Goal: Task Accomplishment & Management: Manage account settings

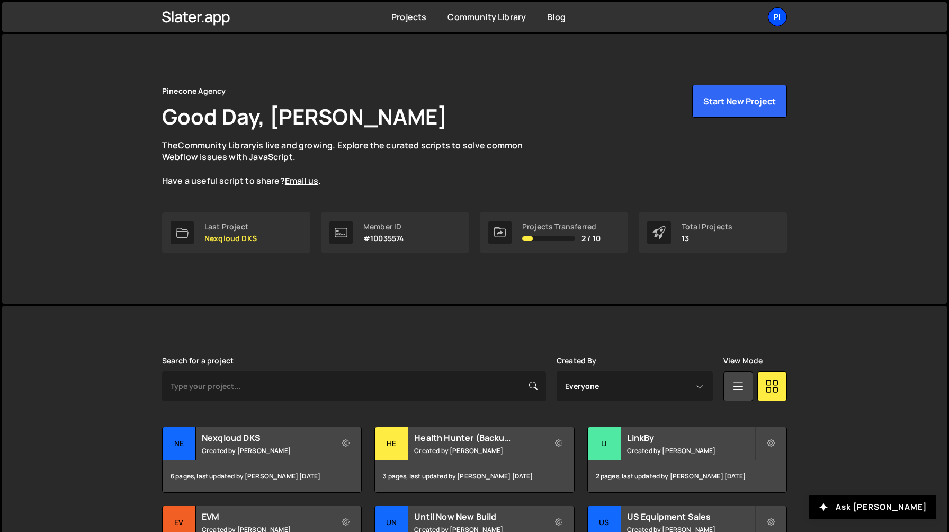
click at [777, 24] on div "Pi" at bounding box center [777, 16] width 19 height 19
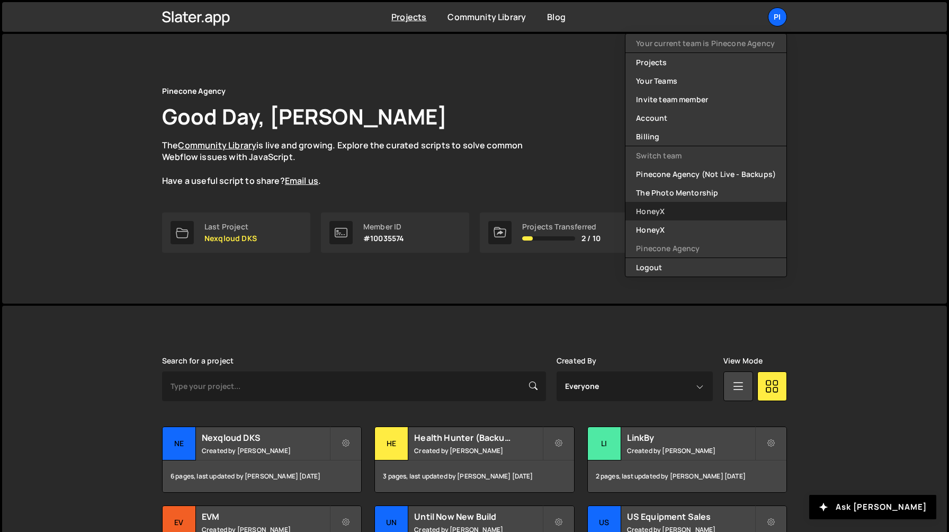
click at [687, 206] on link "HoneyX" at bounding box center [705, 211] width 161 height 19
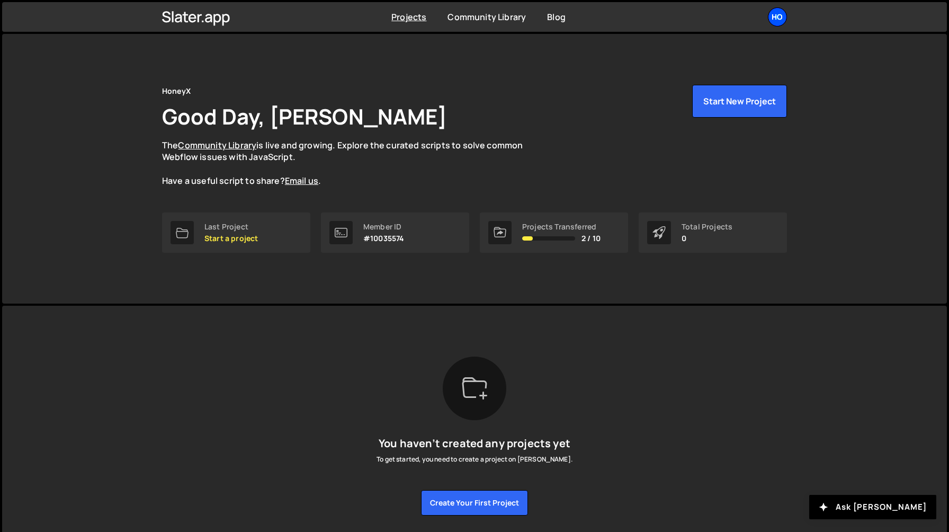
click at [775, 13] on div "Ho" at bounding box center [777, 16] width 19 height 19
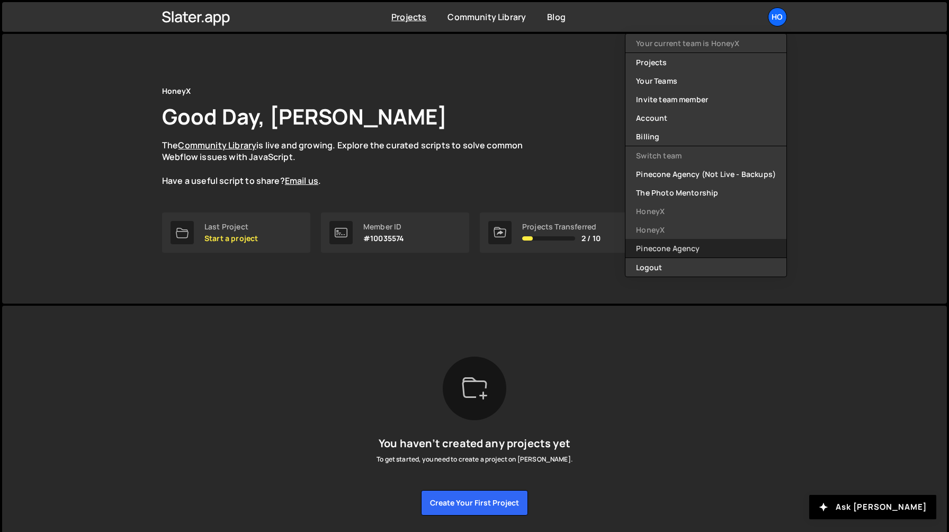
click at [686, 244] on link "Pinecone Agency" at bounding box center [705, 248] width 161 height 19
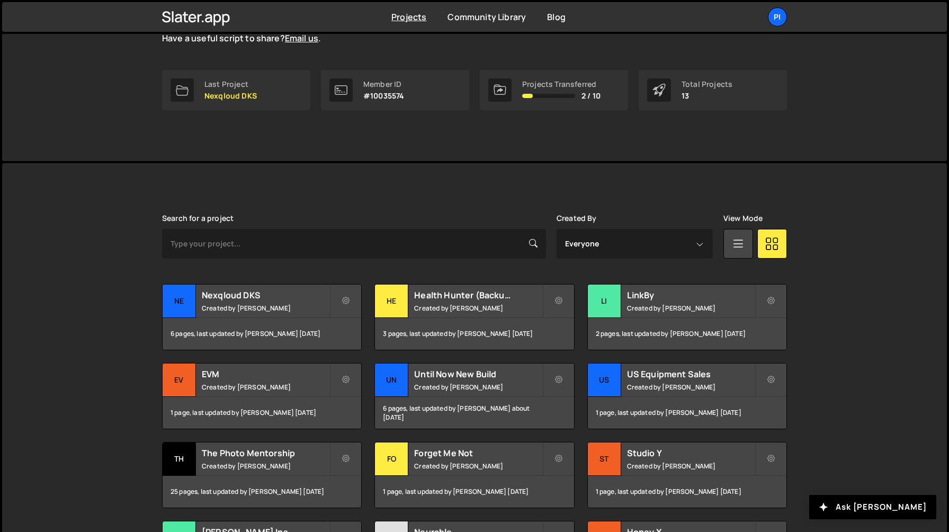
scroll to position [282, 0]
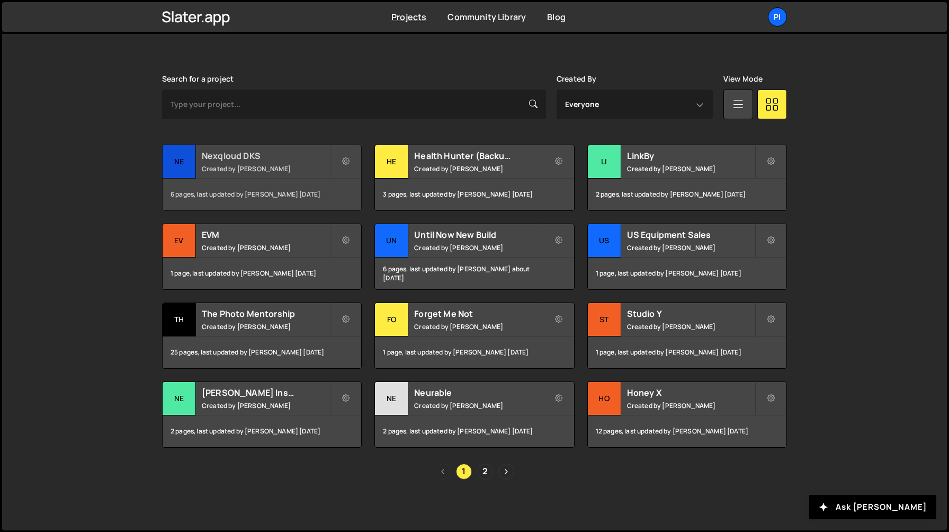
click at [274, 164] on small "Created by Richard Burles" at bounding box center [266, 168] width 128 height 9
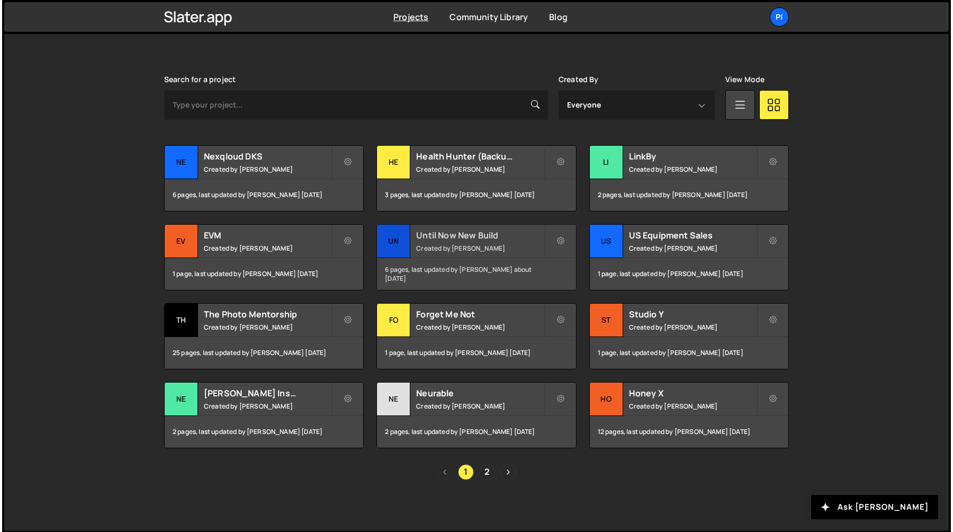
scroll to position [282, 0]
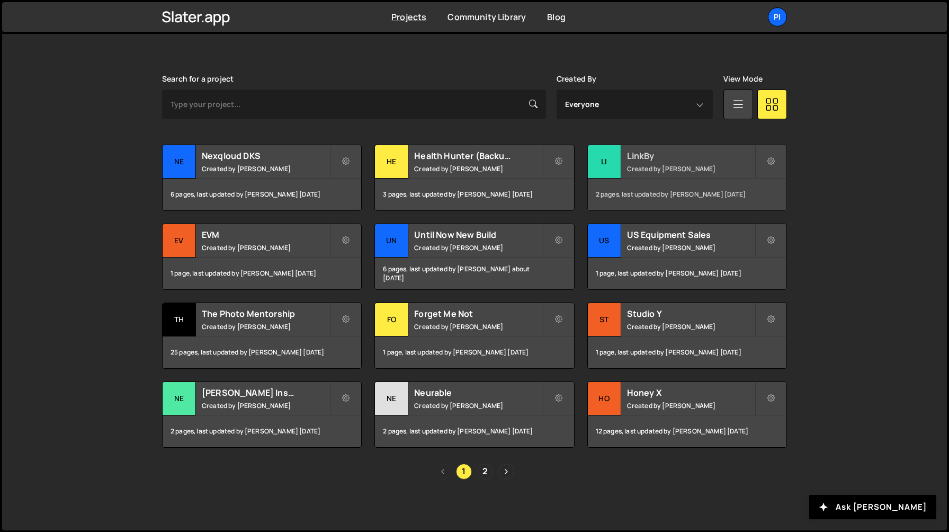
click at [658, 169] on small "Created by Richard Burles" at bounding box center [691, 168] width 128 height 9
click at [280, 238] on h2 "EVM" at bounding box center [266, 235] width 128 height 12
click at [466, 246] on small "Created by Richard Burles" at bounding box center [478, 247] width 128 height 9
click at [687, 240] on div "US Equipment Sales Created by Richard Burles" at bounding box center [687, 240] width 199 height 33
click at [624, 349] on div "1 page, last updated by Richard Burles 8 months ago" at bounding box center [687, 352] width 199 height 32
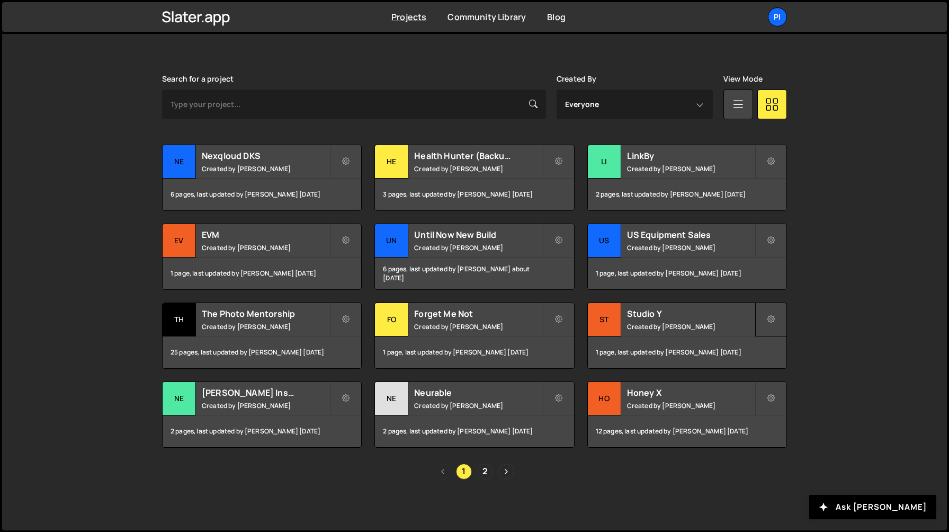
click at [771, 315] on icon at bounding box center [770, 319] width 7 height 11
click at [551, 158] on button at bounding box center [559, 162] width 32 height 34
click at [565, 202] on link "Edit Project" at bounding box center [606, 204] width 126 height 17
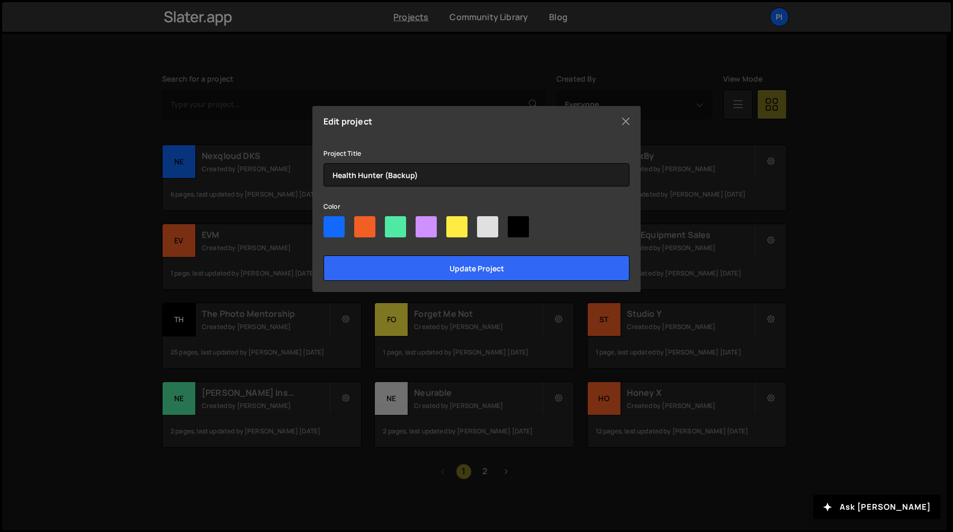
click at [712, 214] on div "Edit project Project Title Health Hunter (Backup) Color Update project" at bounding box center [476, 266] width 953 height 532
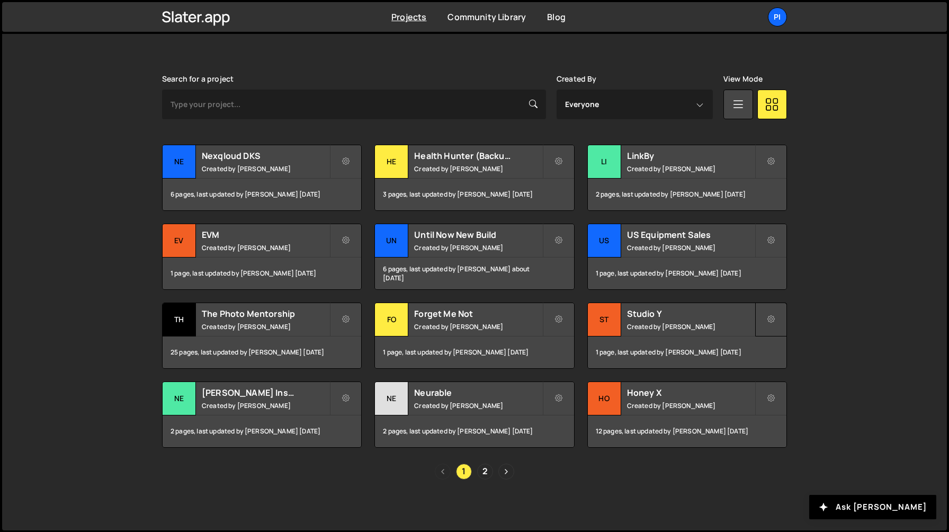
click at [774, 319] on icon at bounding box center [770, 319] width 7 height 11
click at [780, 360] on link "Edit Project" at bounding box center [819, 362] width 126 height 17
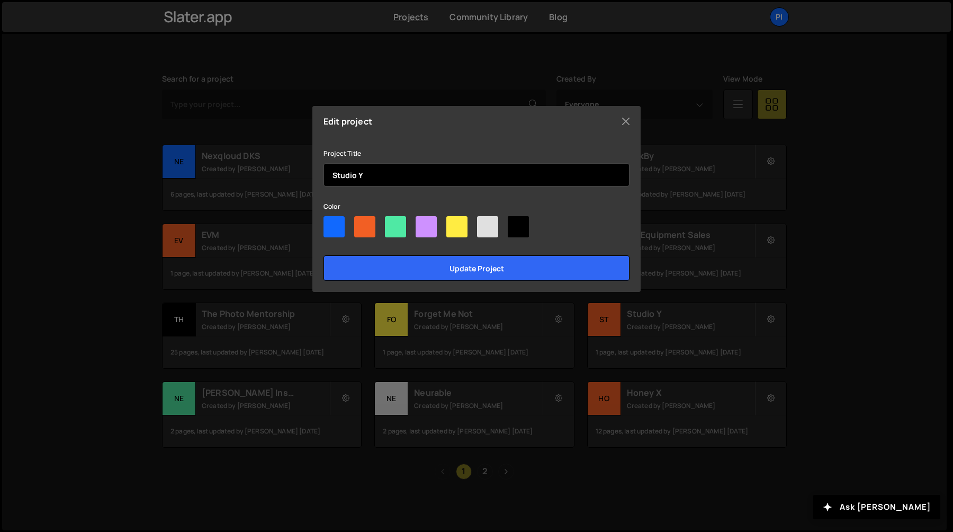
click at [548, 180] on input "Studio Y" at bounding box center [477, 174] width 306 height 23
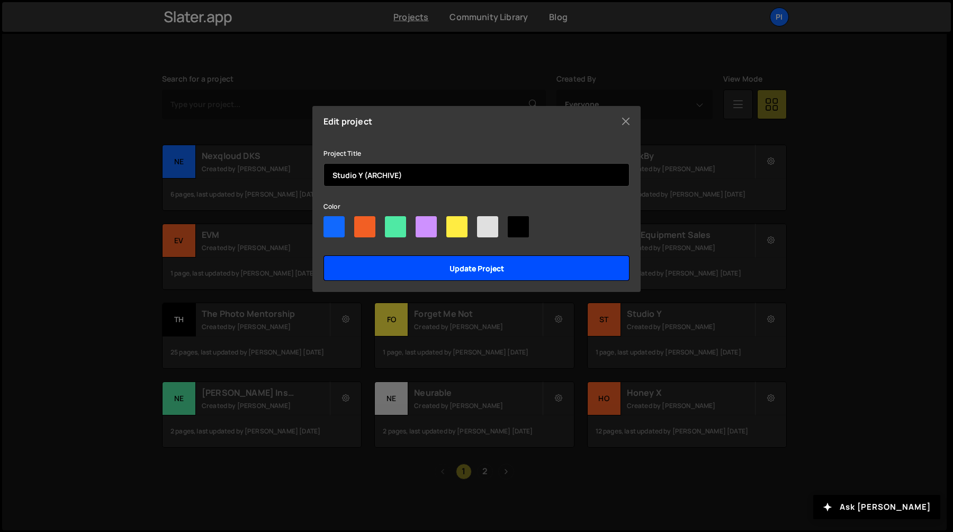
type input "Studio Y (ARCHIVE)"
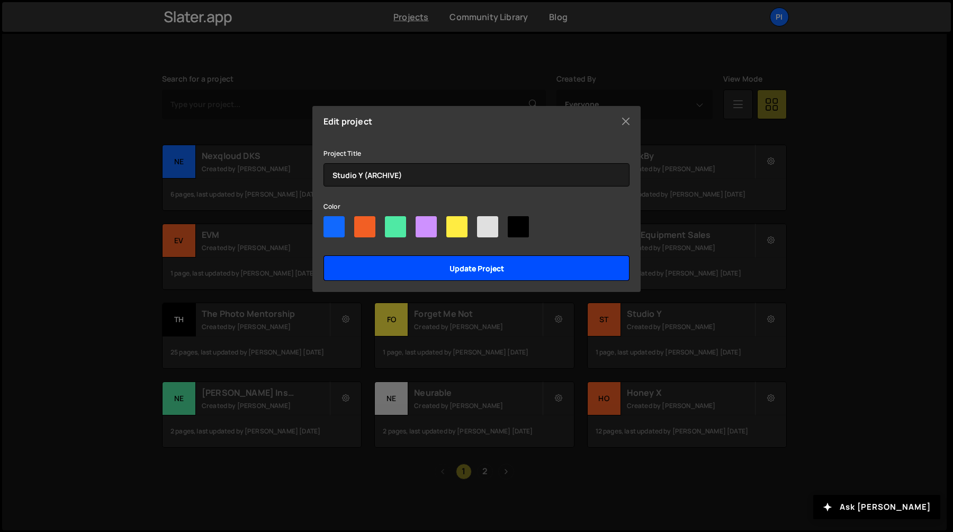
click at [482, 266] on input "Update project" at bounding box center [477, 267] width 306 height 25
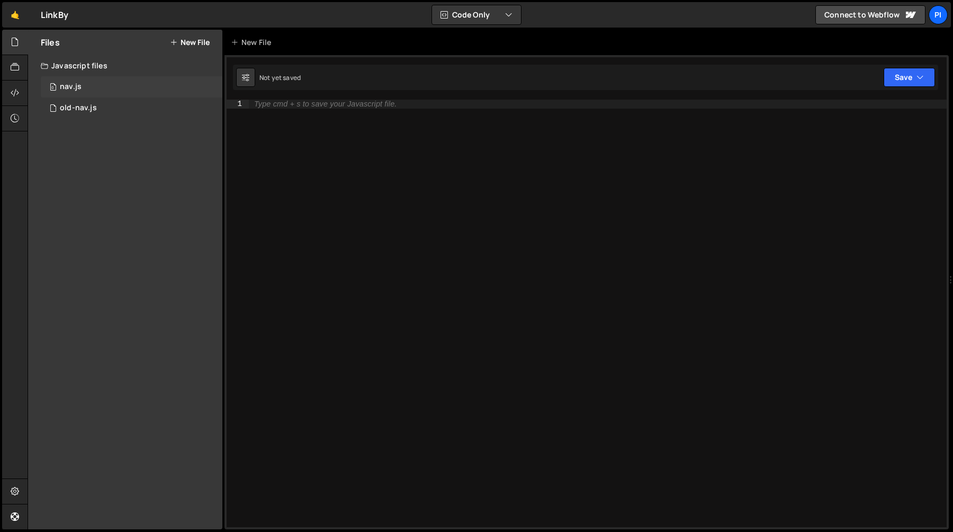
click at [74, 85] on div "nav.js" at bounding box center [71, 87] width 22 height 10
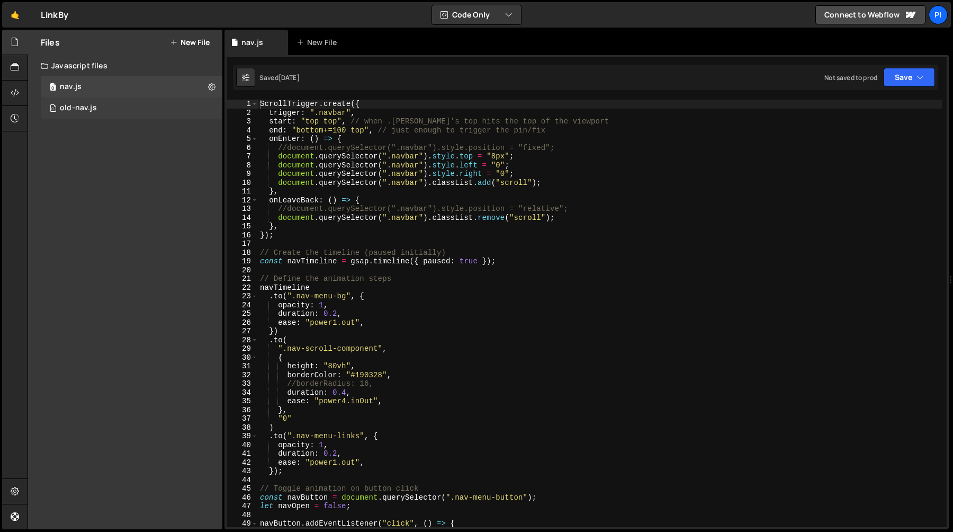
click at [116, 106] on div "0 old-nav.js 0" at bounding box center [132, 107] width 182 height 21
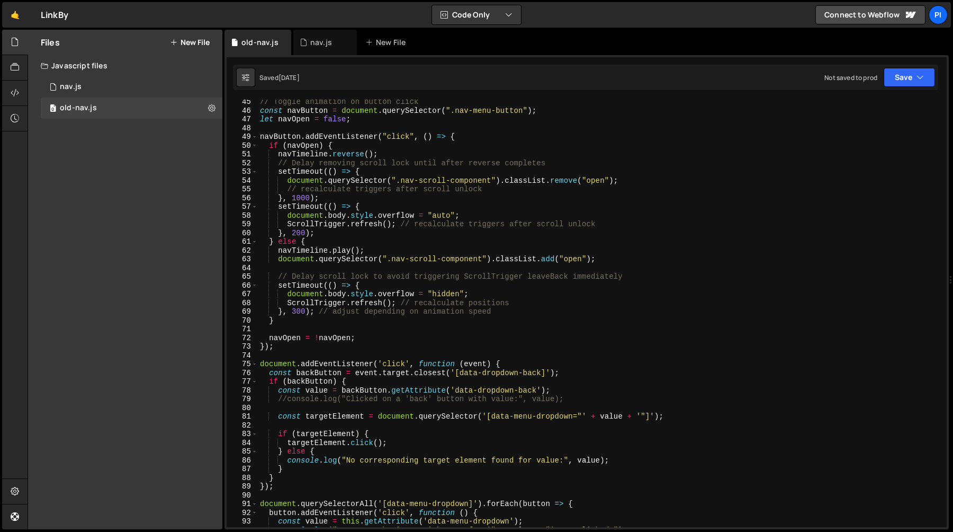
scroll to position [156, 0]
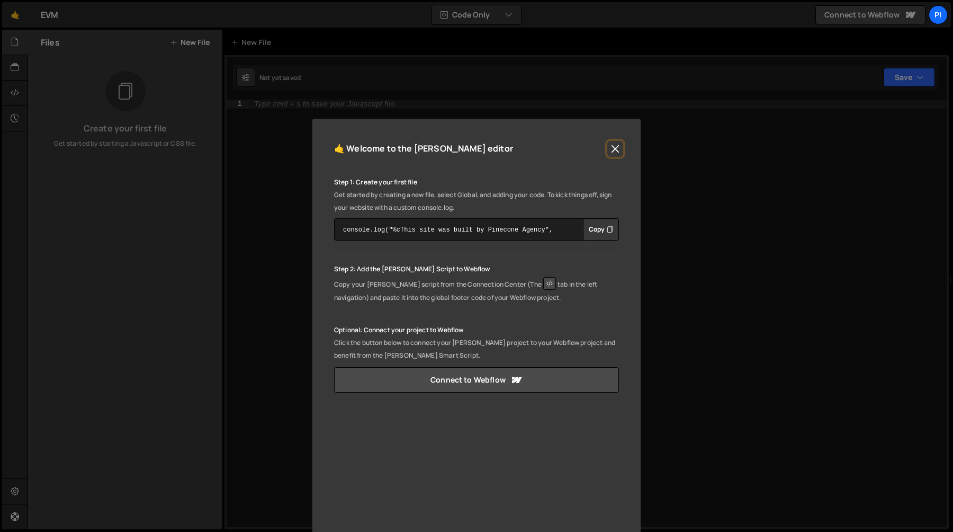
click at [610, 151] on button "Close" at bounding box center [615, 149] width 16 height 16
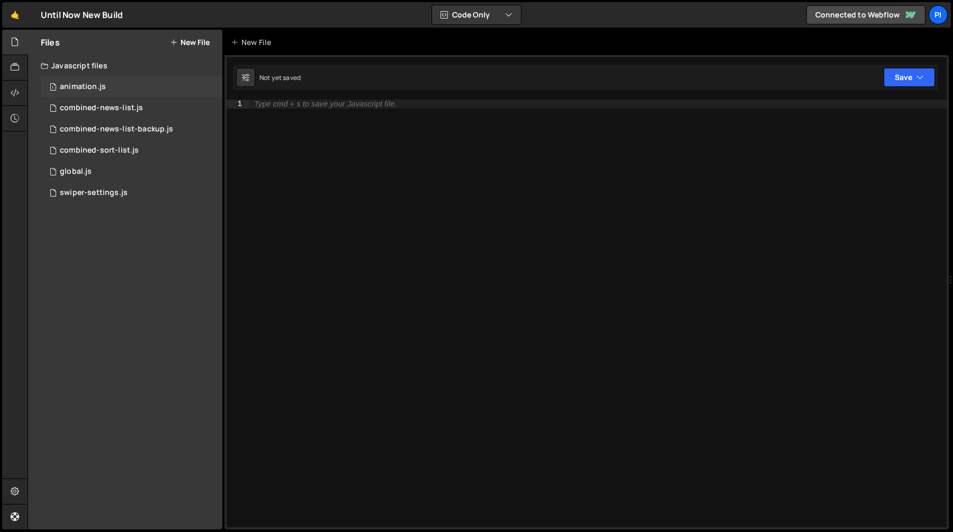
click at [119, 88] on div "1 animation.js 0" at bounding box center [132, 86] width 182 height 21
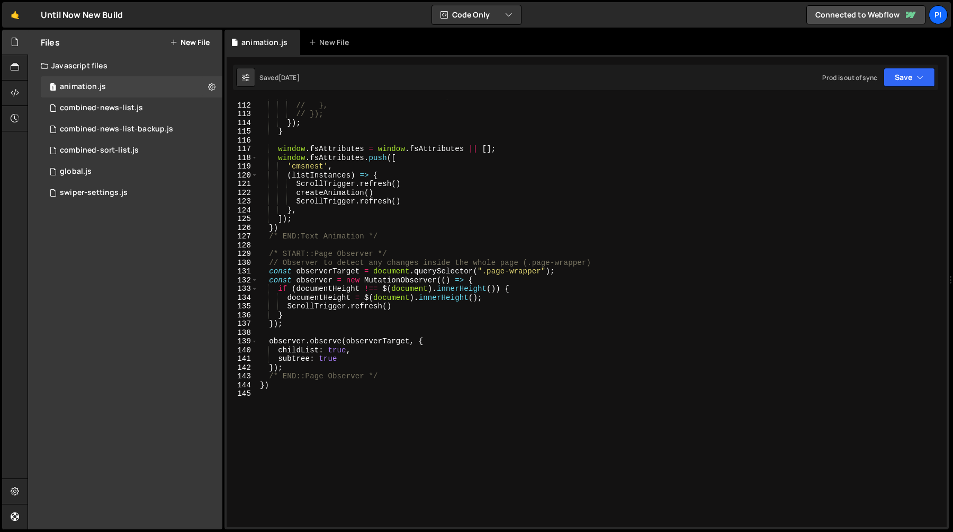
scroll to position [1019, 0]
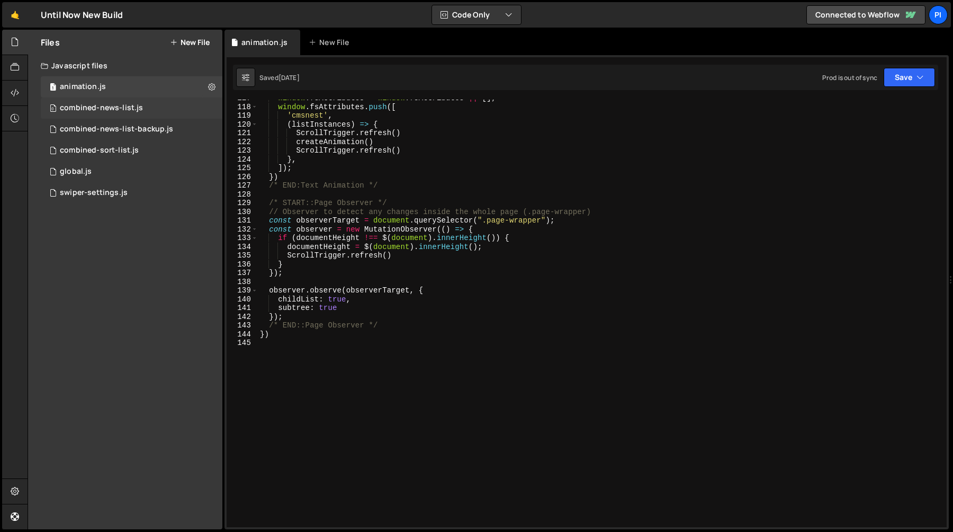
click at [93, 106] on div "combined-news-list.js" at bounding box center [101, 108] width 83 height 10
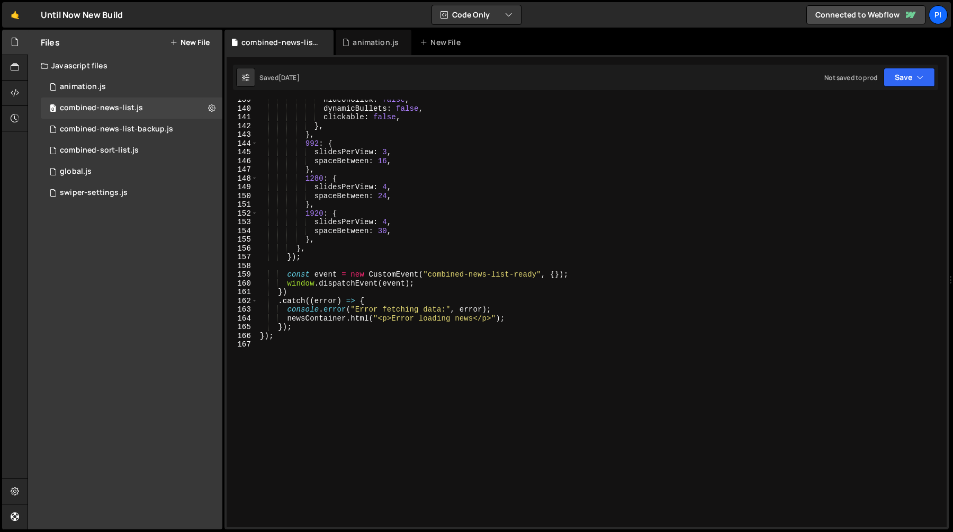
scroll to position [1259, 0]
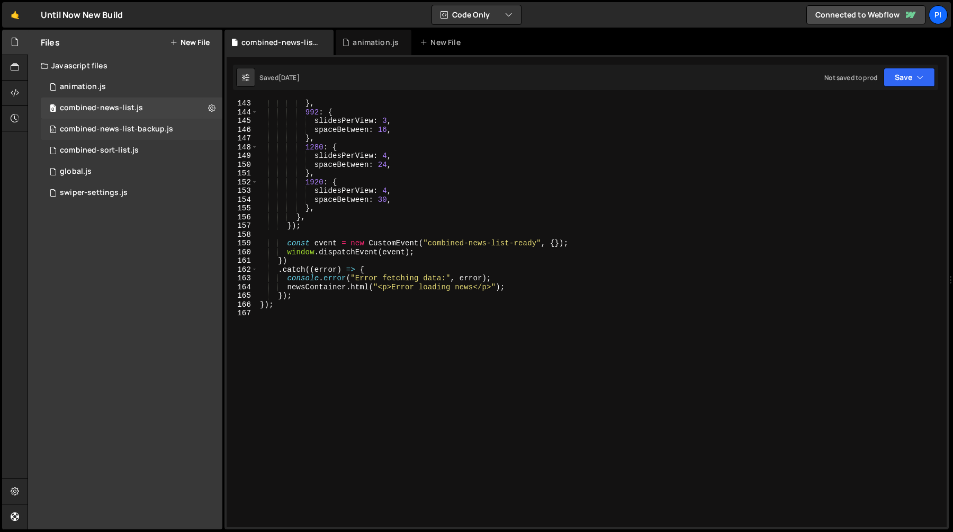
click at [104, 125] on div "combined-news-list-backup.js" at bounding box center [116, 129] width 113 height 10
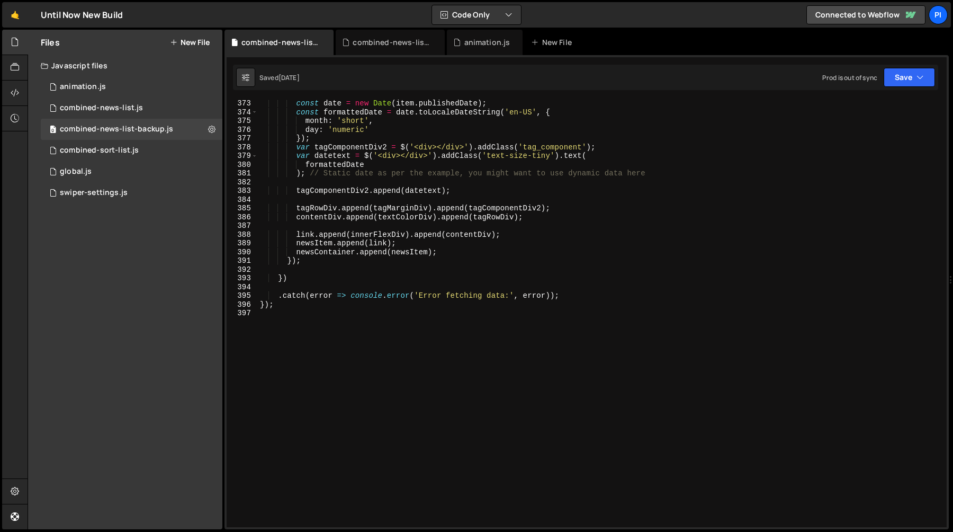
scroll to position [3268, 0]
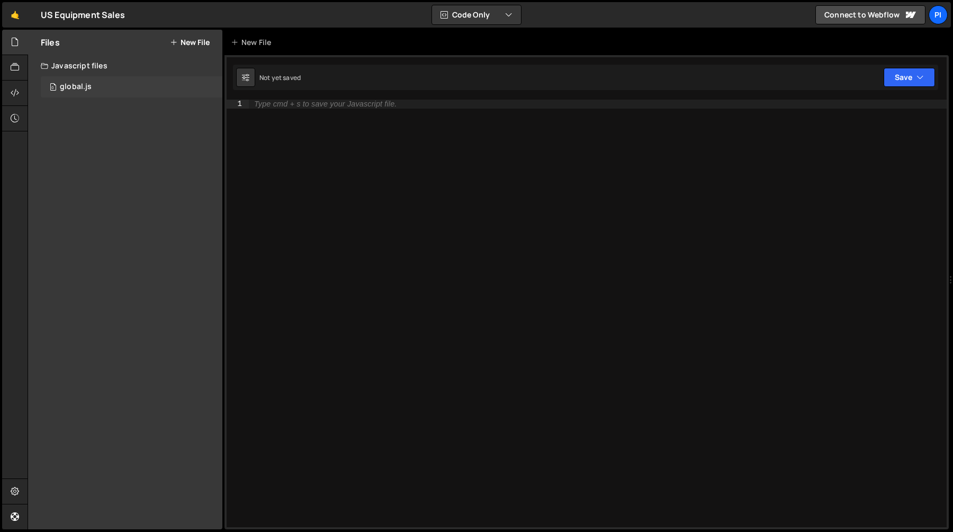
click at [133, 79] on div "0 global.js 0" at bounding box center [132, 86] width 182 height 21
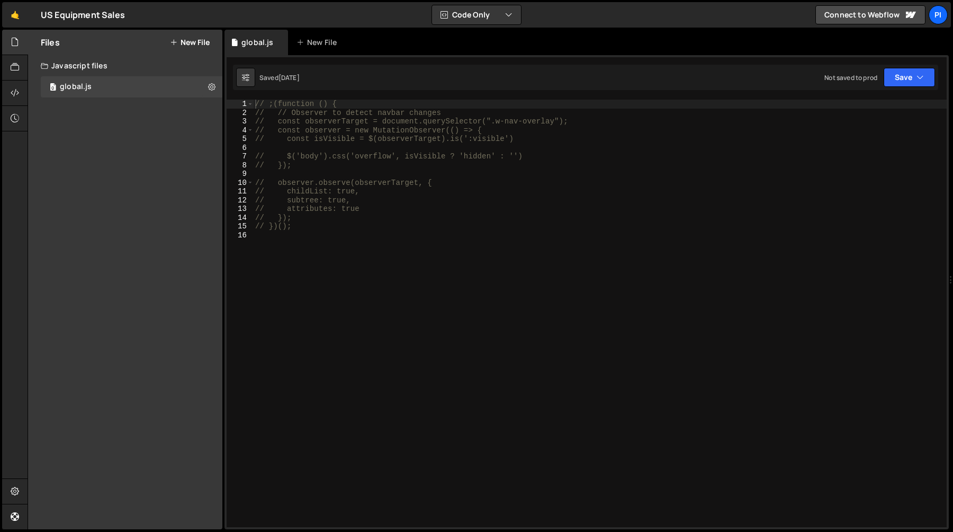
click at [585, 76] on div "Saved 7 months ago Not saved to prod Upgrade to Edit Save Save to Staging S Sav…" at bounding box center [585, 77] width 705 height 25
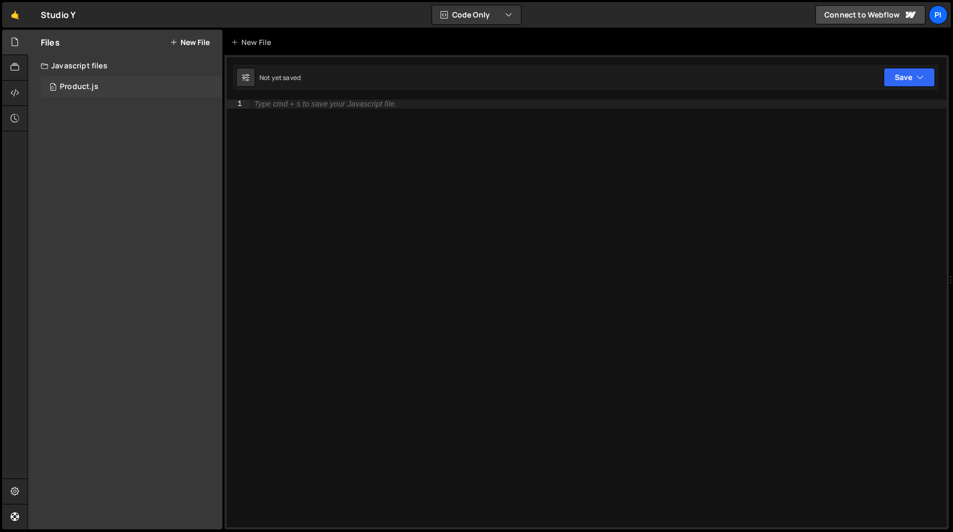
click at [116, 85] on div "0 Product.js 0" at bounding box center [132, 86] width 182 height 21
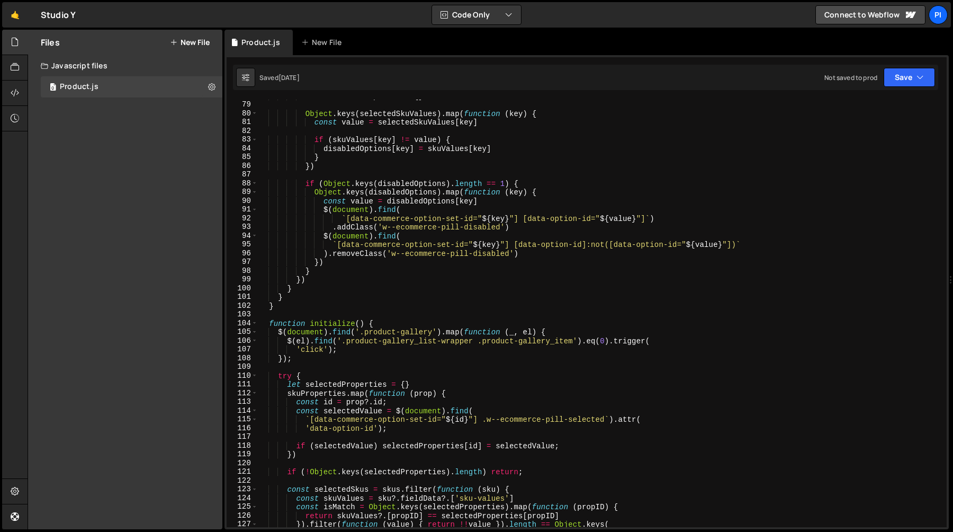
scroll to position [295, 0]
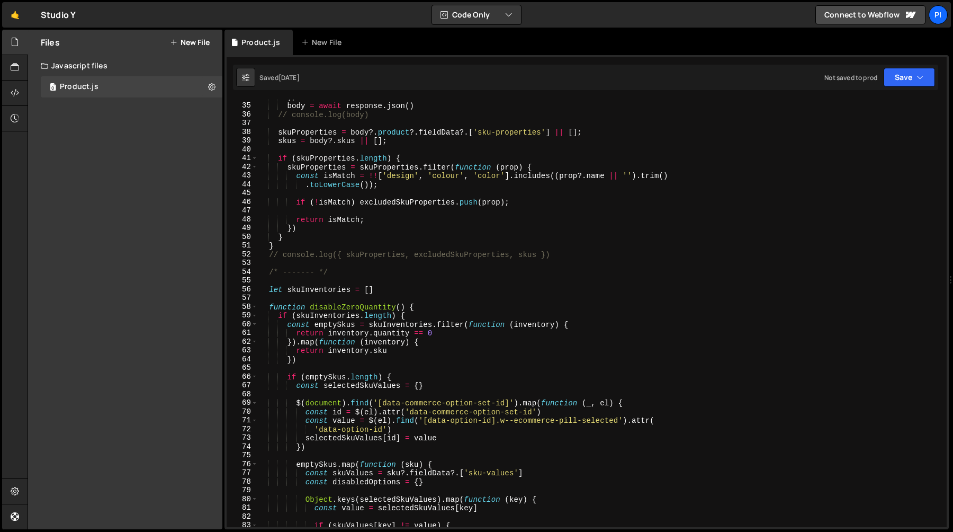
drag, startPoint x: 716, startPoint y: 367, endPoint x: 718, endPoint y: 531, distance: 163.6
click at [716, 531] on div "Hold on a sec... Are you certain you wish to leave this page? Any changes you'v…" at bounding box center [476, 266] width 953 height 532
type textarea "disabledOptions[key] = skuValues[key] }"
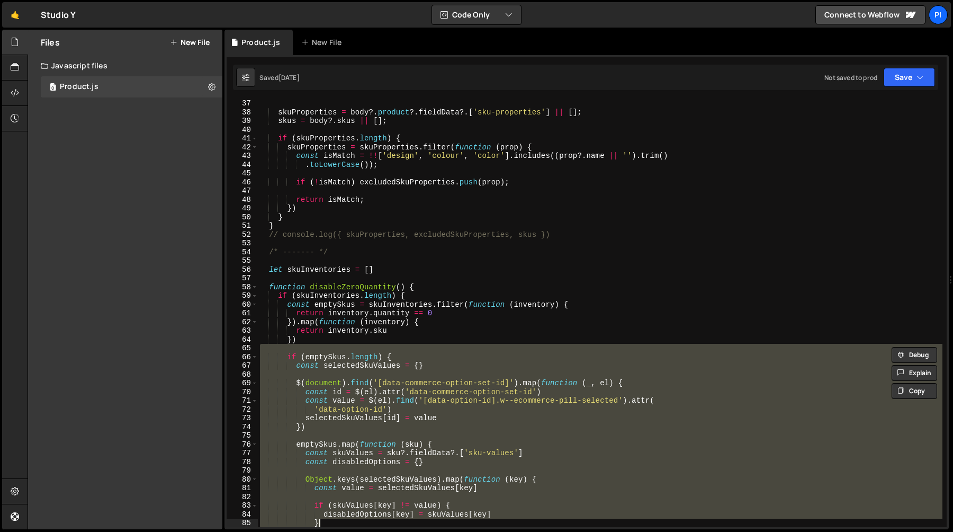
scroll to position [315, 0]
click at [666, 374] on div "skuProperties = body ?. product ?. fieldData ?. [ 'sku-properties' ] || [ ] ; s…" at bounding box center [600, 313] width 685 height 427
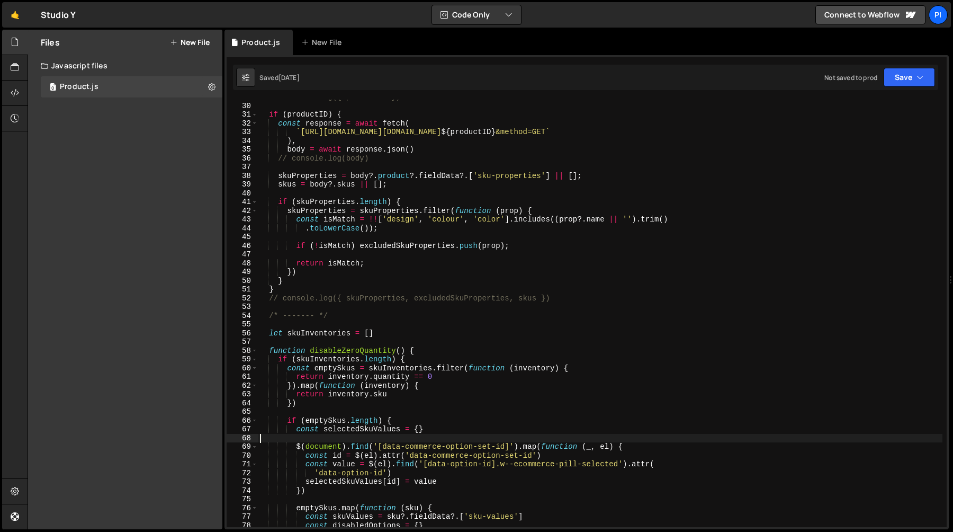
scroll to position [0, 0]
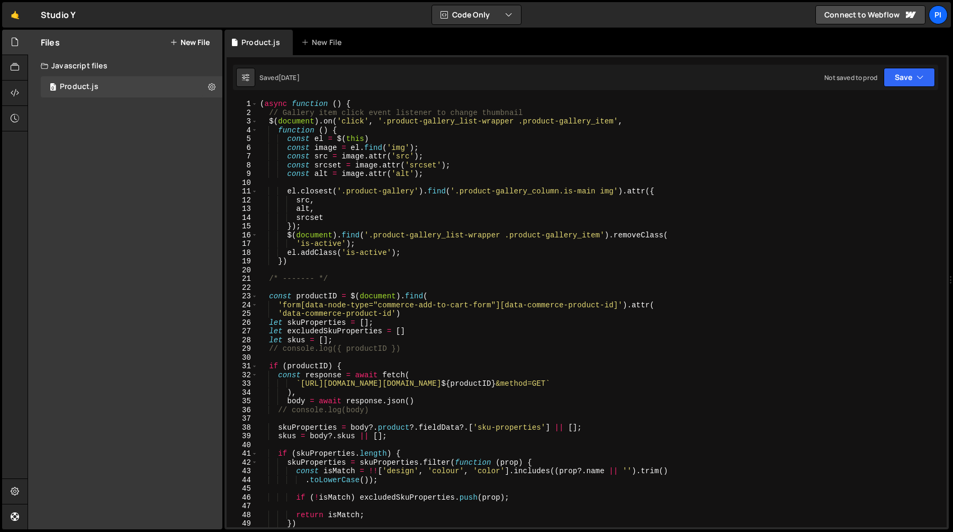
click at [446, 150] on div "( async function ( ) { // Gallery item click event listener to change thumbnail…" at bounding box center [600, 322] width 685 height 445
type textarea "const image = el.find('img');"
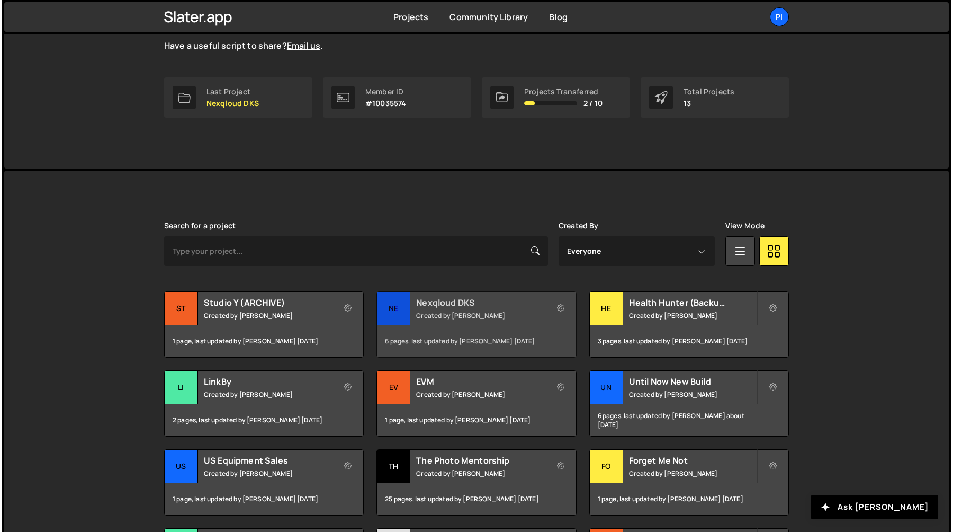
scroll to position [282, 0]
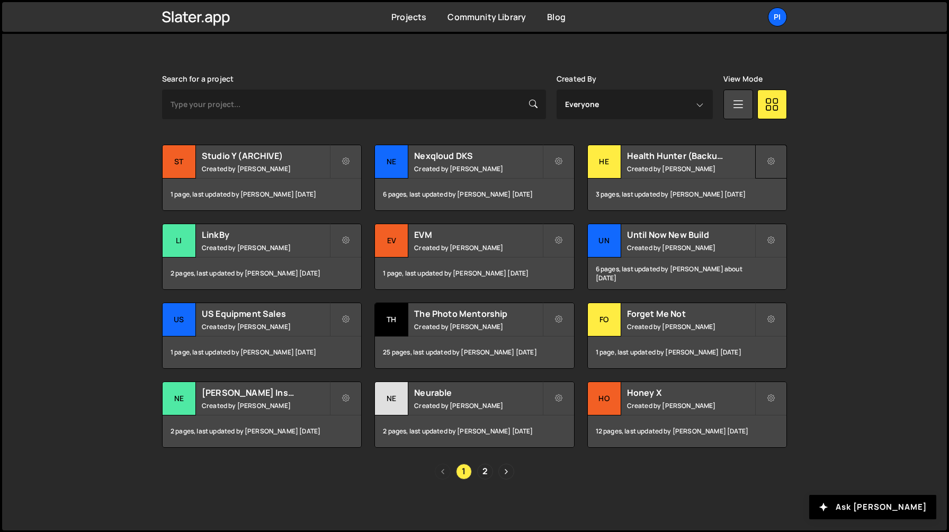
click at [776, 160] on button at bounding box center [771, 162] width 32 height 34
click at [786, 201] on link "Edit Project" at bounding box center [819, 204] width 126 height 17
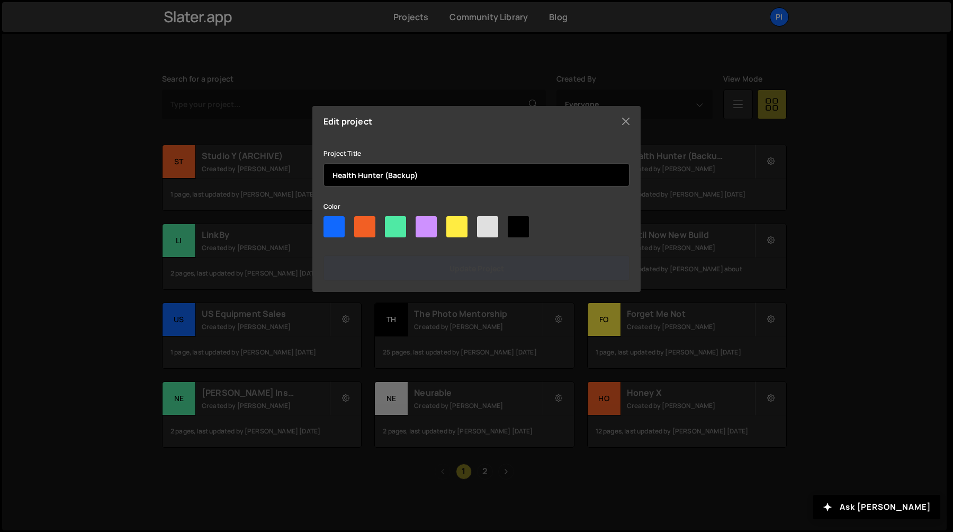
click at [427, 180] on input "Health Hunter (Backup)" at bounding box center [477, 174] width 306 height 23
paste input "ARCHIVE"
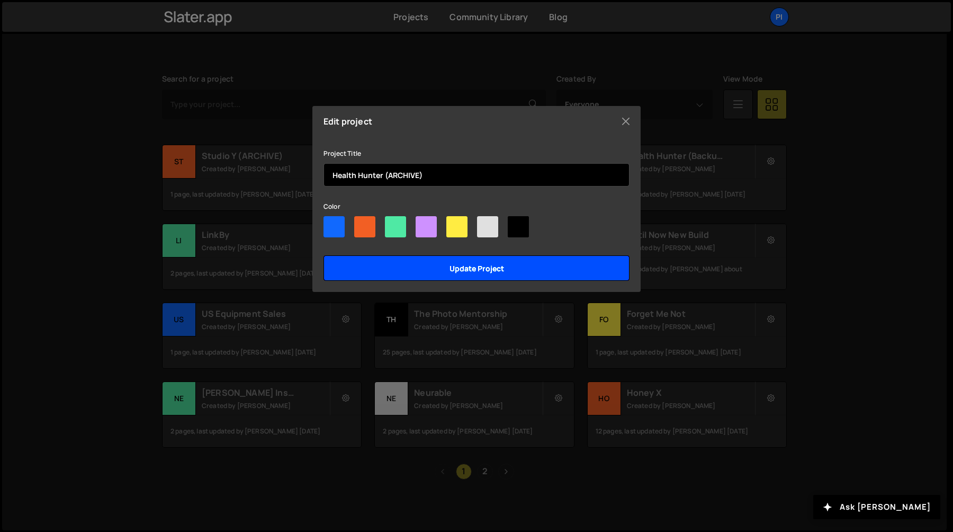
type input "Health Hunter (ARCHIVE)"
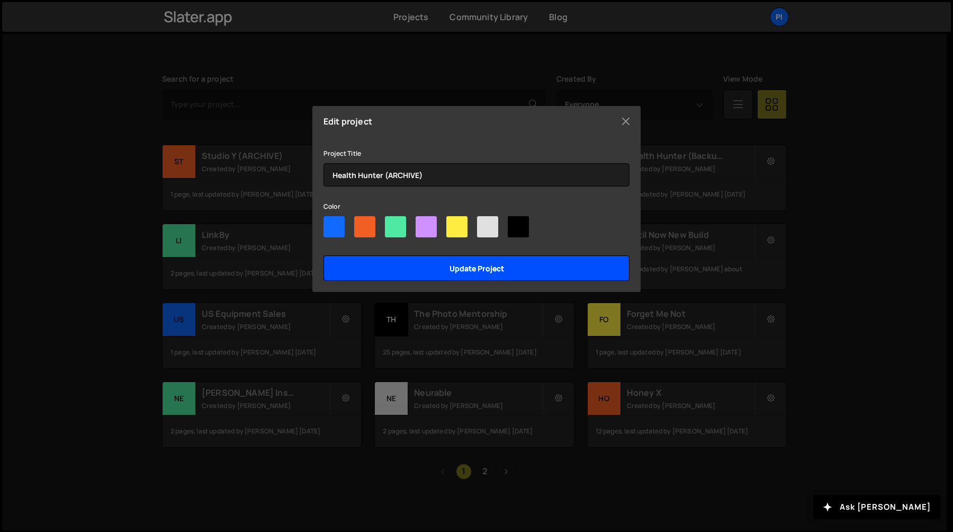
click at [412, 258] on input "Update project" at bounding box center [477, 267] width 306 height 25
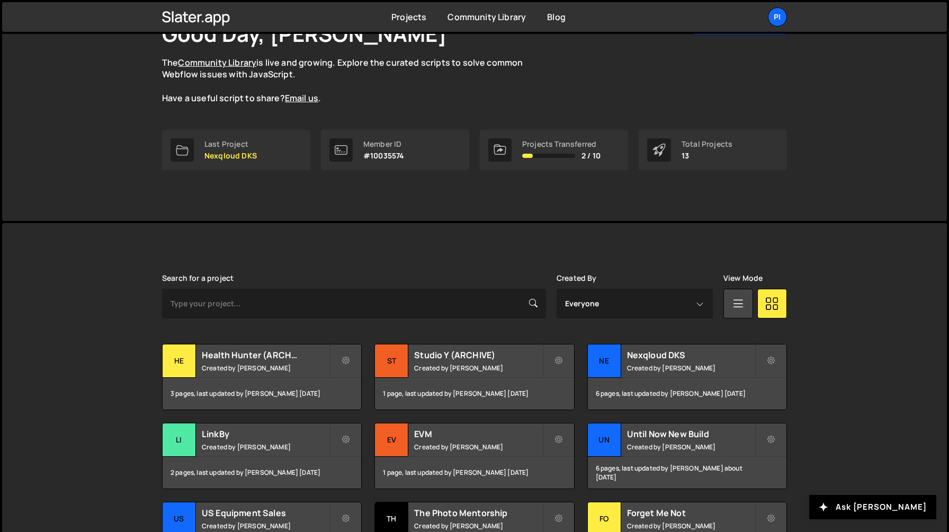
scroll to position [282, 0]
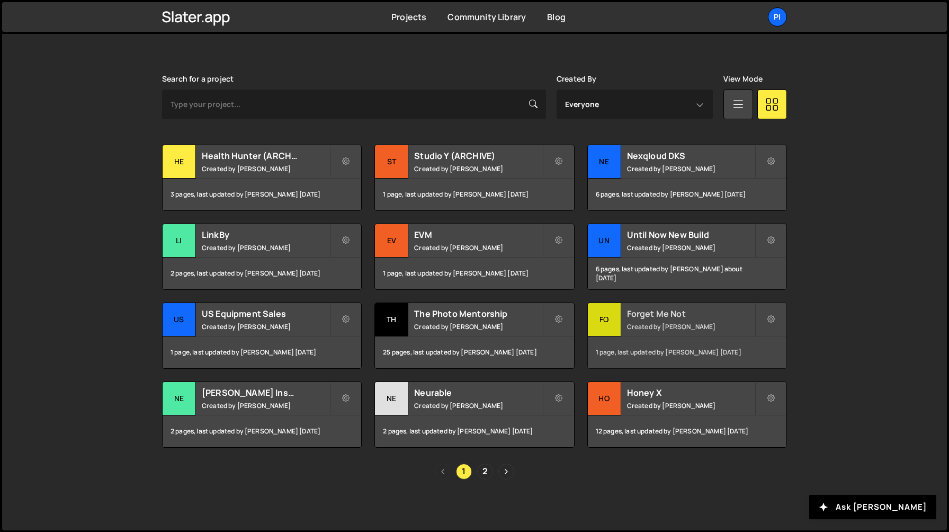
click at [643, 313] on h2 "Forget Me Not" at bounding box center [691, 314] width 128 height 12
click at [299, 402] on small "Created by Richard Burles" at bounding box center [266, 405] width 128 height 9
click at [424, 405] on small "Created by Richard Burles" at bounding box center [478, 405] width 128 height 9
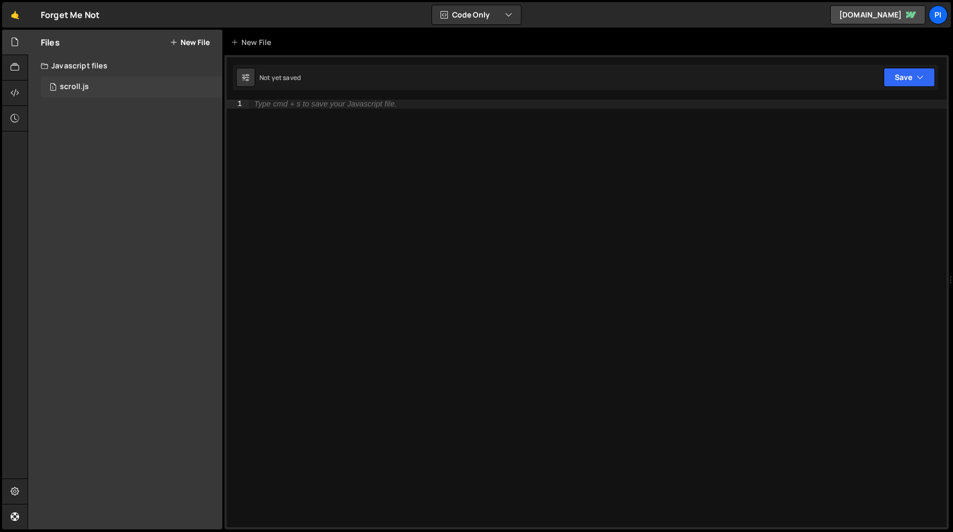
click at [149, 79] on div "1 scroll.js 0" at bounding box center [132, 86] width 182 height 21
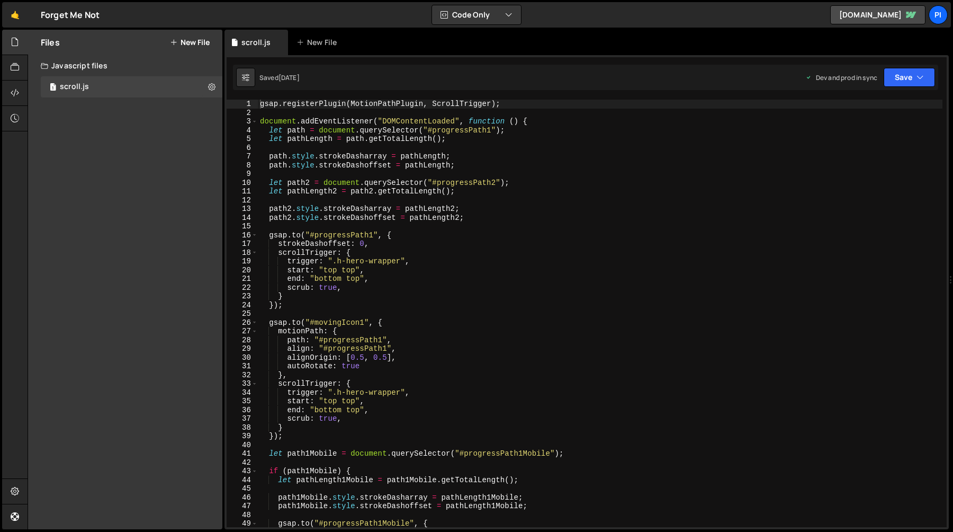
click at [500, 145] on div "gsap . registerPlugin ( MotionPathPlugin , ScrollTrigger ) ; document . addEven…" at bounding box center [600, 322] width 685 height 445
click at [274, 106] on div "gsap . registerPlugin ( MotionPathPlugin , ScrollTrigger ) ; document . addEven…" at bounding box center [600, 322] width 685 height 445
type textarea "gsap.registerPlugin(MotionPathPlugin, ScrollTrigger);"
click at [274, 106] on div "gsap . registerPlugin ( MotionPathPlugin , ScrollTrigger ) ; document . addEven…" at bounding box center [600, 322] width 685 height 445
click at [333, 106] on div "gsap . registerPlugin ( MotionPathPlugin , ScrollTrigger ) ; document . addEven…" at bounding box center [600, 322] width 685 height 445
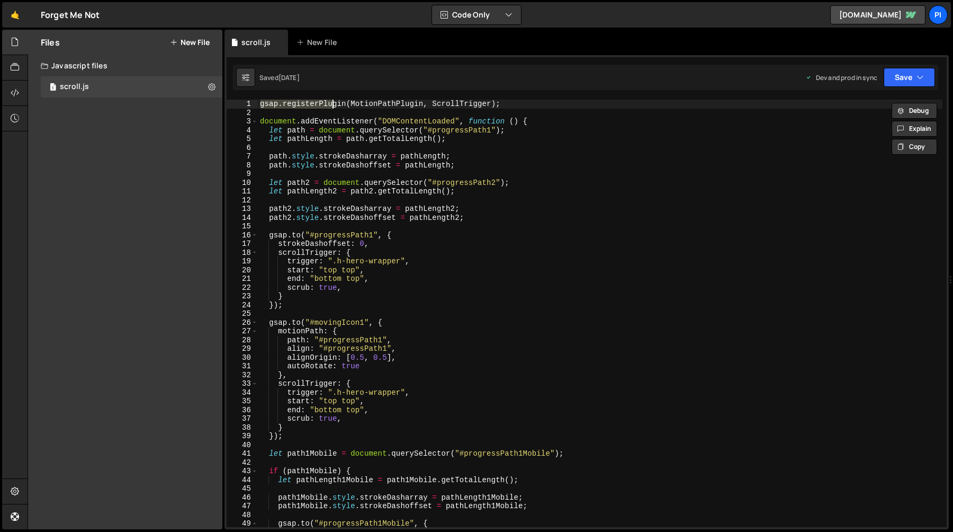
click at [343, 105] on div "gsap . registerPlugin ( MotionPathPlugin , ScrollTrigger ) ; document . addEven…" at bounding box center [600, 322] width 685 height 445
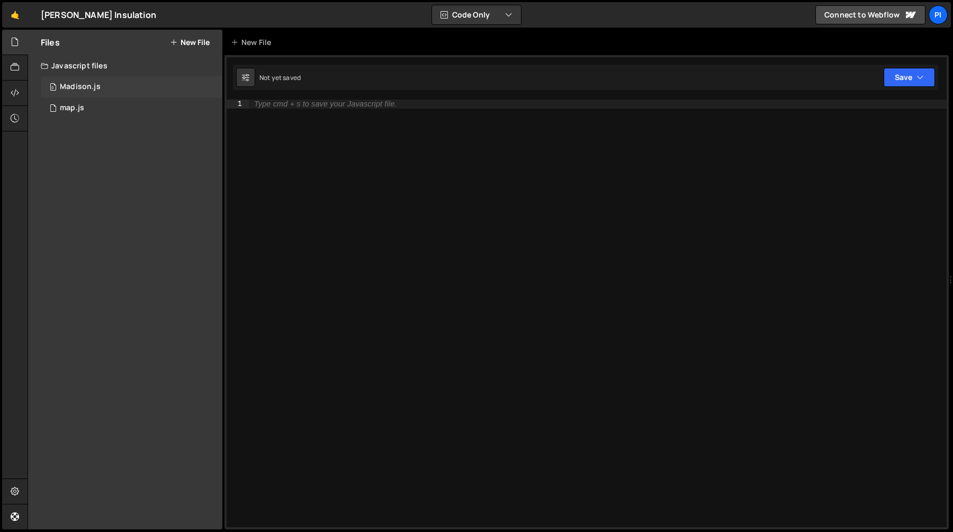
click at [117, 87] on div "0 Madison.js 0" at bounding box center [132, 86] width 182 height 21
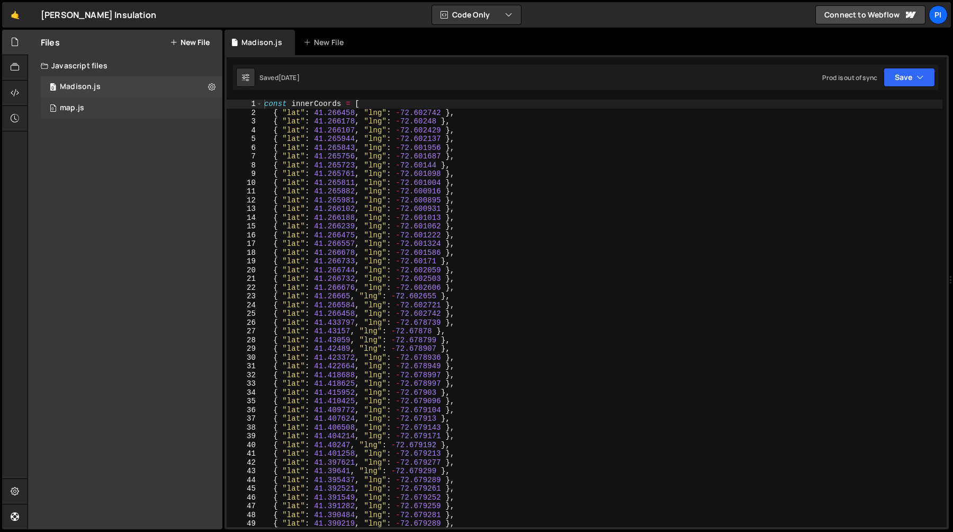
click at [104, 108] on div "0 map.js 0" at bounding box center [132, 107] width 182 height 21
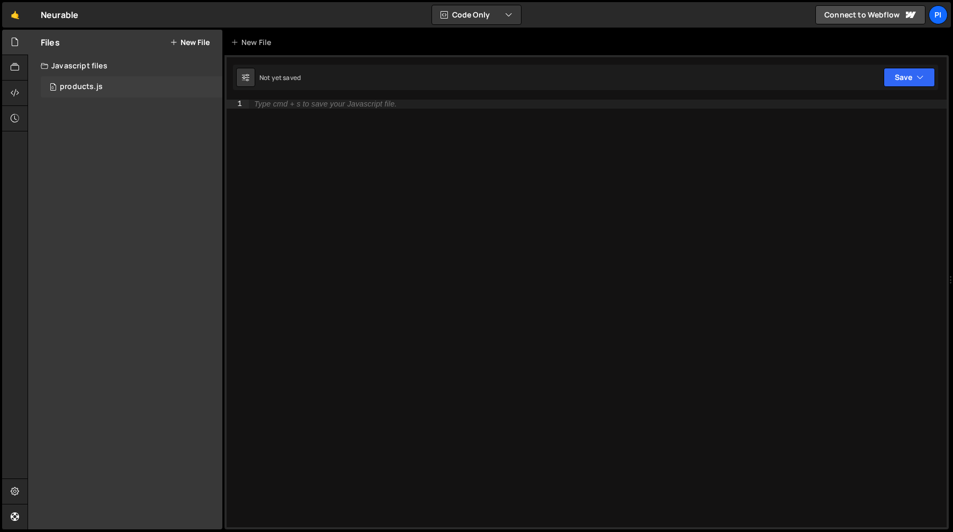
click at [91, 87] on div "products.js" at bounding box center [81, 87] width 43 height 10
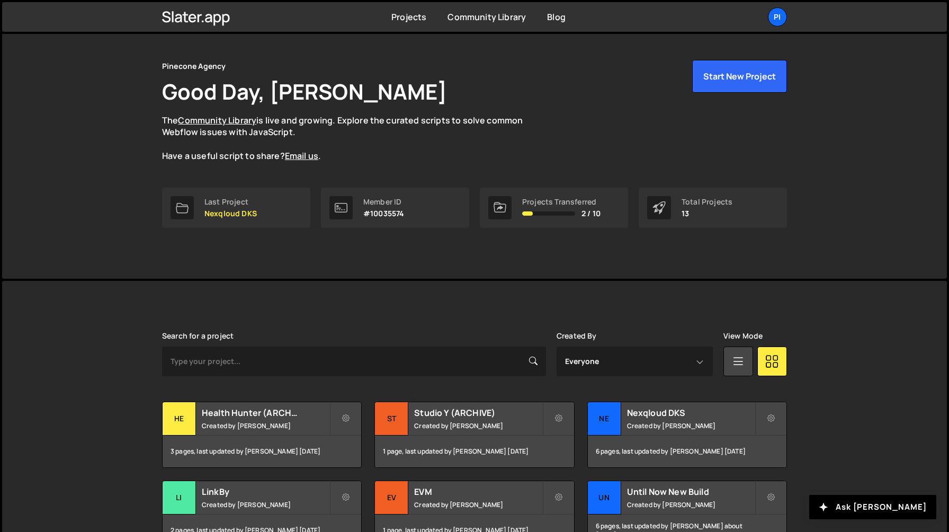
scroll to position [154, 0]
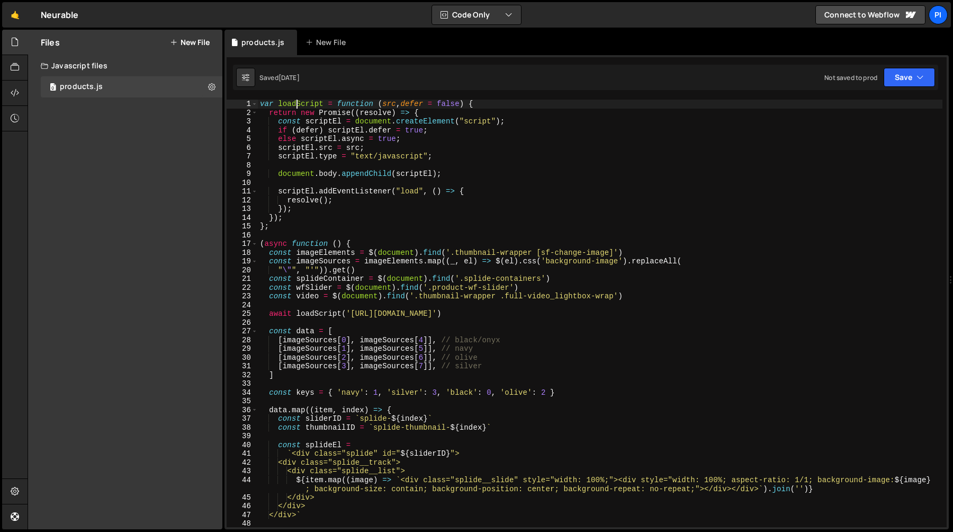
click at [295, 105] on div "var loadScript = function ( src , defer = false ) { return new Promise (( resol…" at bounding box center [600, 322] width 685 height 445
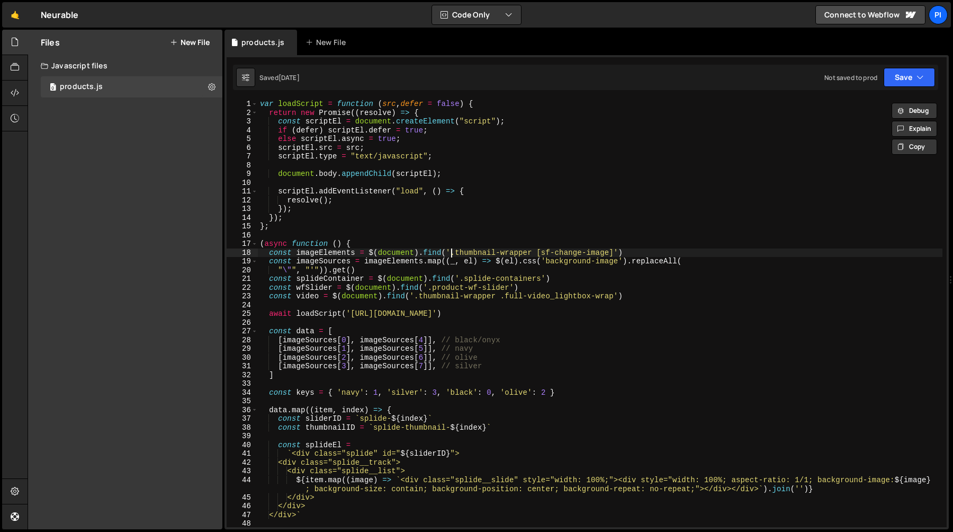
click at [451, 252] on div "var loadScript = function ( src , defer = false ) { return new Promise (( resol…" at bounding box center [600, 322] width 685 height 445
click at [614, 249] on div "var loadScript = function ( src , defer = false ) { return new Promise (( resol…" at bounding box center [600, 322] width 685 height 445
click at [460, 341] on div "var loadScript = function ( src , defer = false ) { return new Promise (( resol…" at bounding box center [600, 322] width 685 height 445
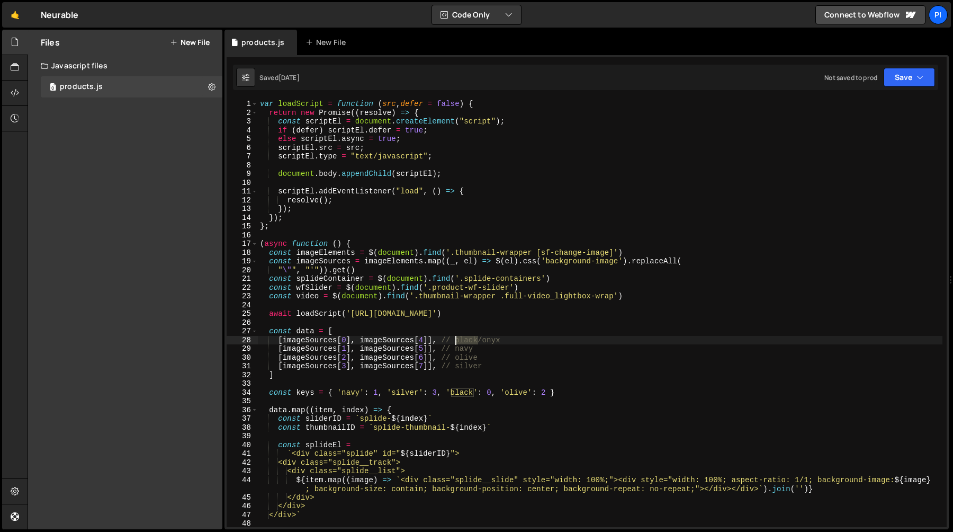
click at [460, 341] on div "var loadScript = function ( src , defer = false ) { return new Promise (( resol…" at bounding box center [600, 322] width 685 height 445
click at [515, 337] on div "var loadScript = function ( src , defer = false ) { return new Promise (( resol…" at bounding box center [600, 322] width 685 height 445
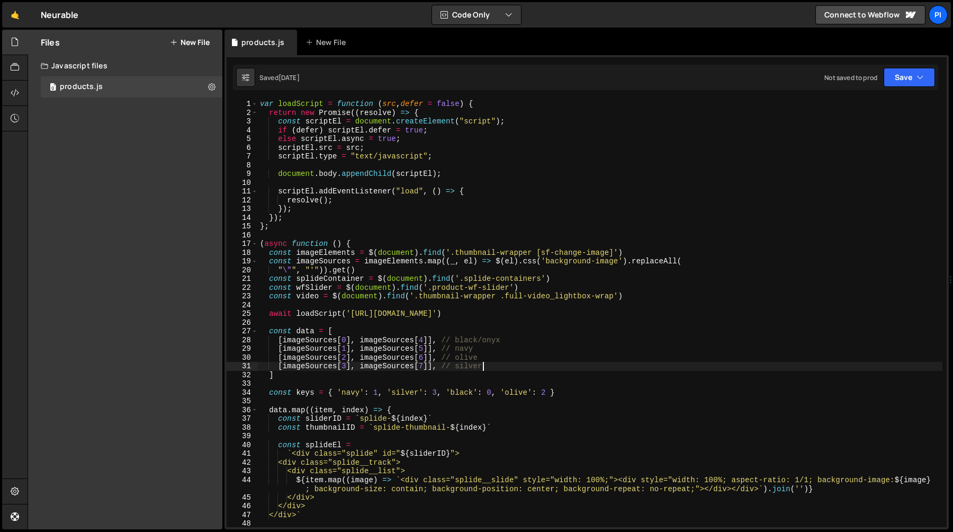
click at [505, 370] on div "var loadScript = function ( src , defer = false ) { return new Promise (( resol…" at bounding box center [600, 322] width 685 height 445
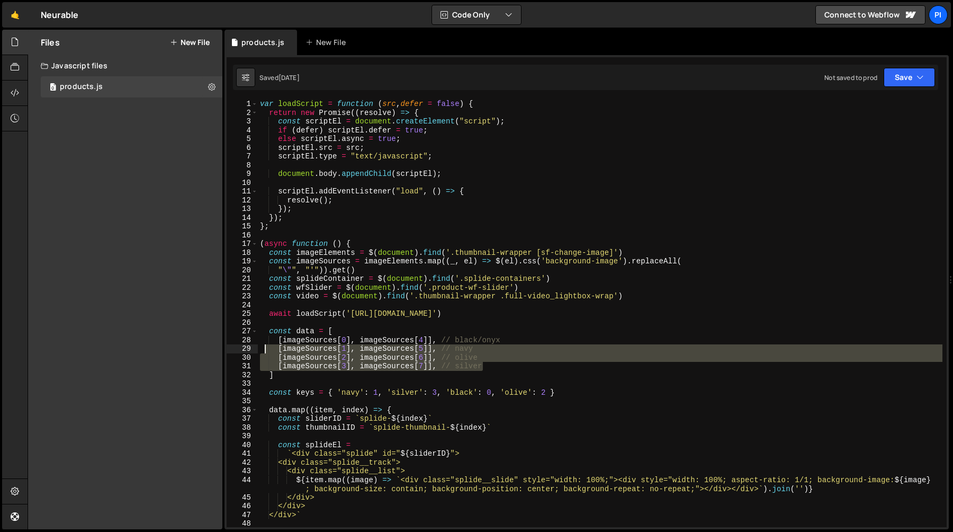
drag, startPoint x: 505, startPoint y: 370, endPoint x: 264, endPoint y: 347, distance: 242.0
click at [264, 347] on div "var loadScript = function ( src , defer = false ) { return new Promise (( resol…" at bounding box center [600, 322] width 685 height 445
click at [317, 345] on div "var loadScript = function ( src , defer = false ) { return new Promise (( resol…" at bounding box center [600, 313] width 685 height 427
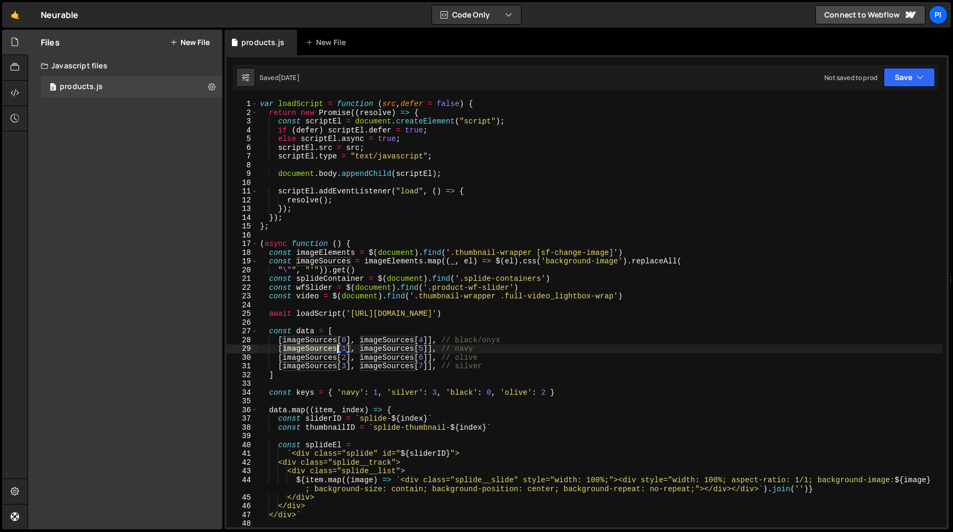
click at [317, 345] on div "var loadScript = function ( src , defer = false ) { return new Promise (( resol…" at bounding box center [600, 322] width 685 height 445
click at [317, 342] on div "var loadScript = function ( src , defer = false ) { return new Promise (( resol…" at bounding box center [600, 322] width 685 height 445
click at [293, 104] on div "var loadScript = function ( src , defer = false ) { return new Promise (( resol…" at bounding box center [600, 322] width 685 height 445
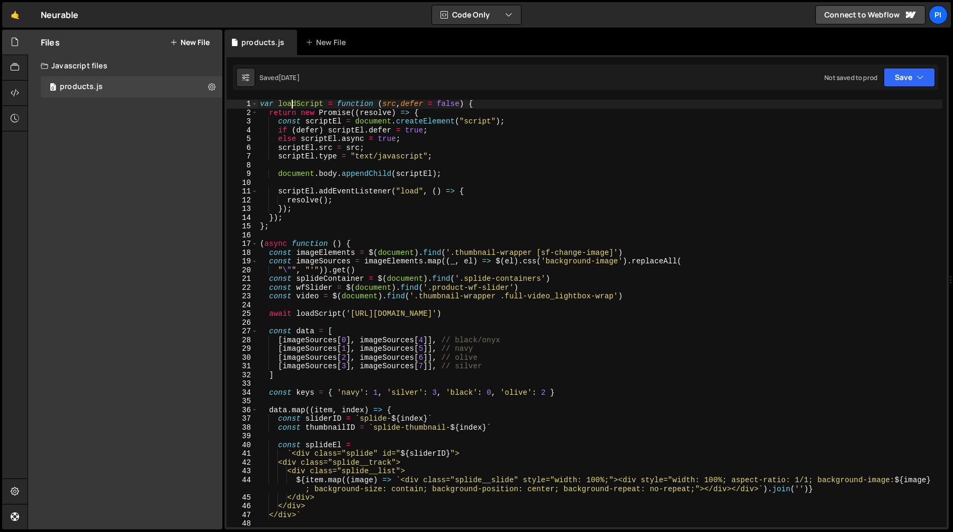
click at [293, 104] on div "var loadScript = function ( src , defer = false ) { return new Promise (( resol…" at bounding box center [600, 322] width 685 height 445
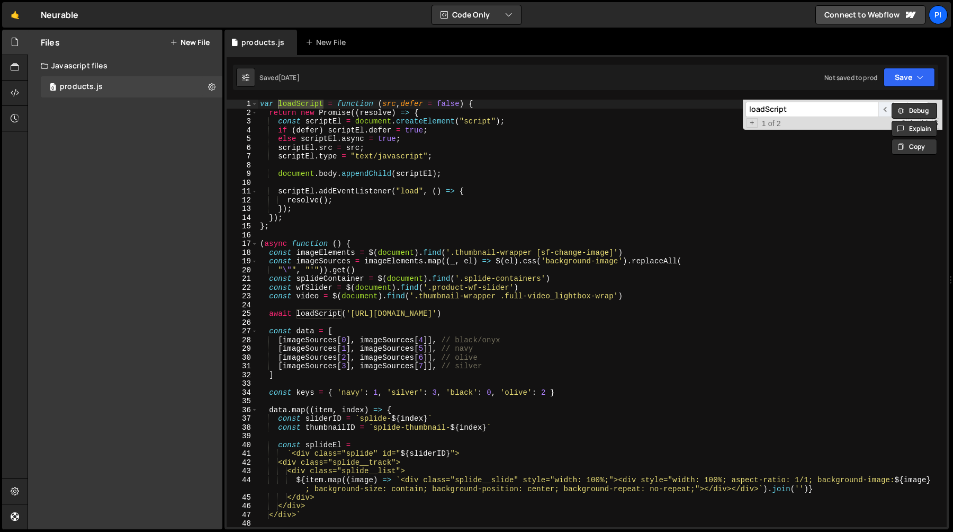
click at [882, 112] on span "​" at bounding box center [885, 109] width 15 height 15
type textarea "await loadScript('https://cdn.jsdelivr.net/npm/@splidejs/splide@4.1.4/dist/js/s…"
click at [350, 317] on div "var loadScript = function ( src , defer = false ) { return new Promise (( resol…" at bounding box center [600, 322] width 685 height 445
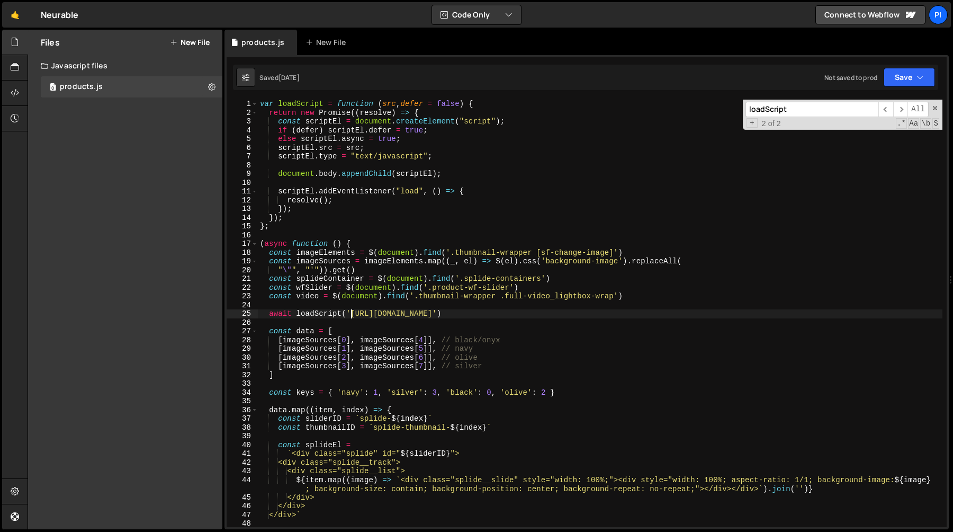
click at [683, 312] on div "var loadScript = function ( src , defer = false ) { return new Promise (( resol…" at bounding box center [600, 322] width 685 height 445
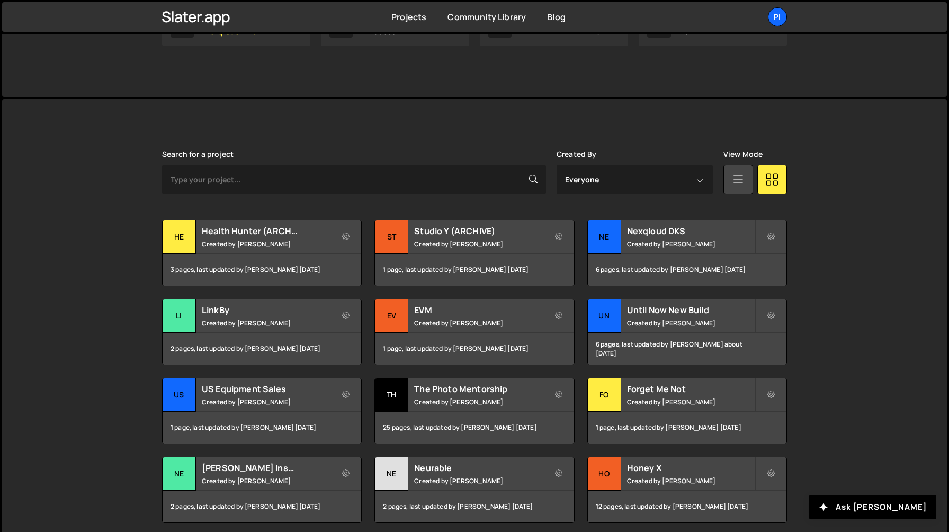
scroll to position [208, 0]
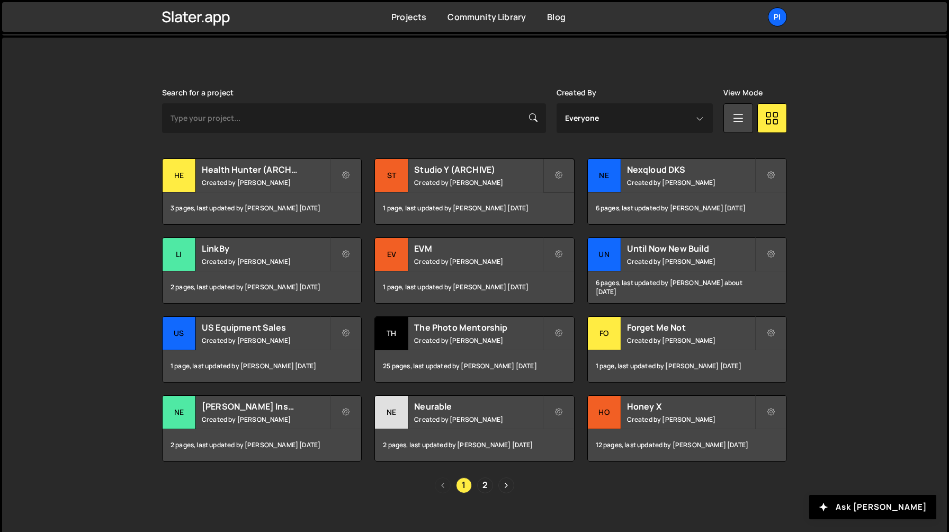
scroll to position [282, 0]
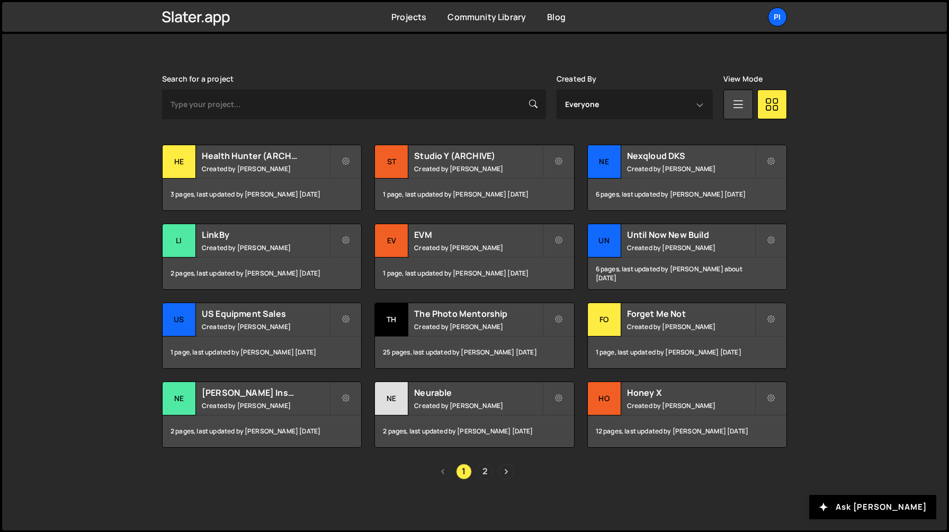
click at [480, 470] on link "2" at bounding box center [485, 471] width 16 height 16
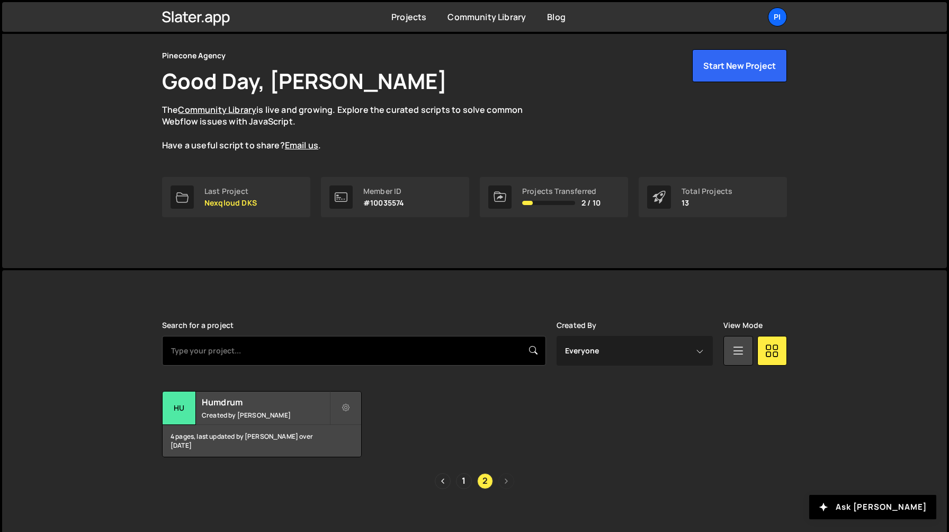
scroll to position [45, 0]
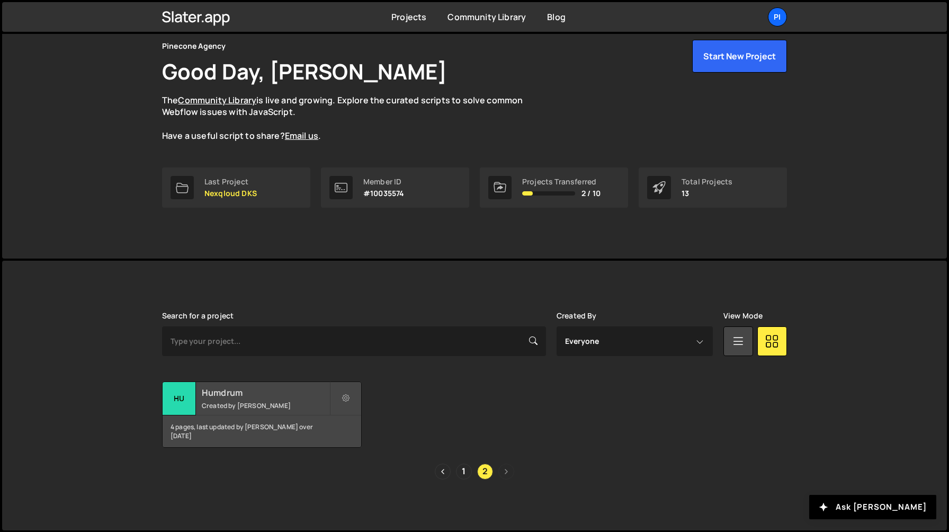
click at [255, 400] on div "Humdrum Created by Richard Burles" at bounding box center [262, 398] width 199 height 33
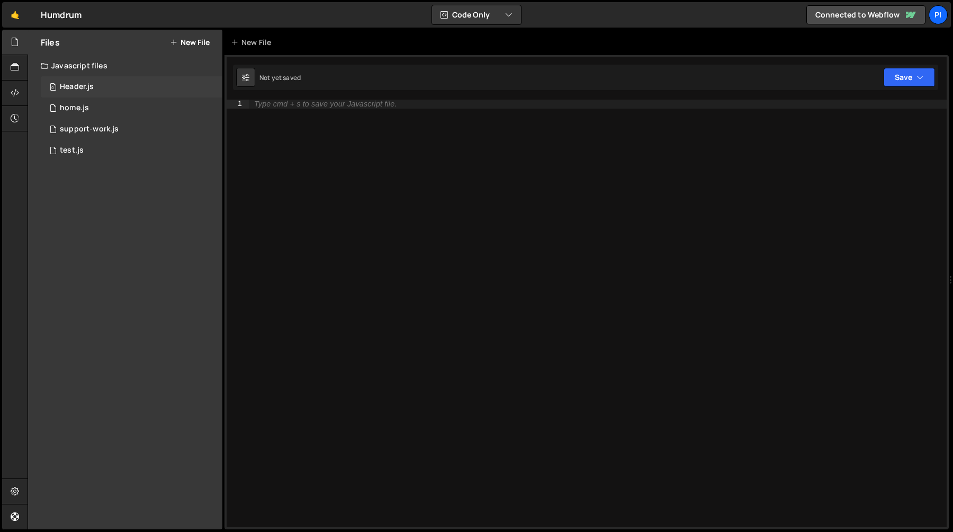
click at [94, 94] on div "0 Header.js 0" at bounding box center [132, 86] width 182 height 21
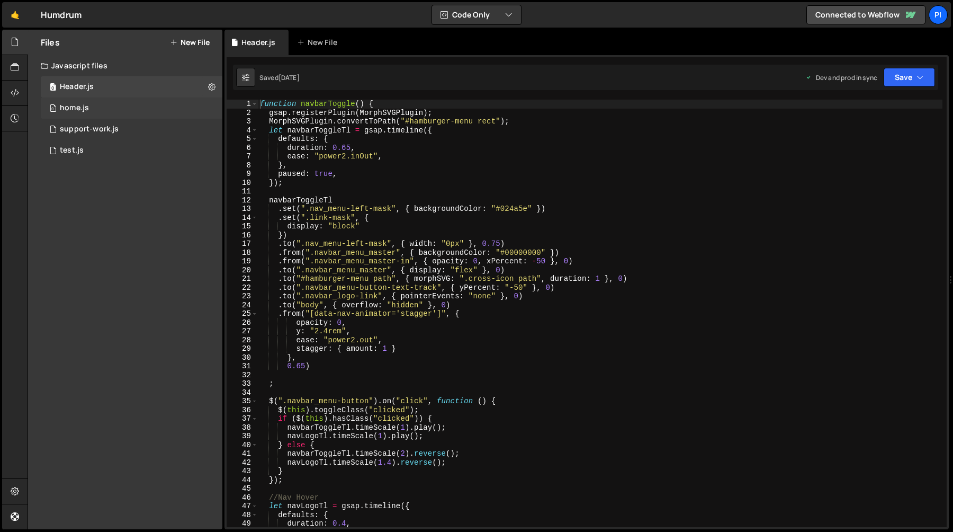
click at [94, 113] on div "0 home.js 0" at bounding box center [132, 107] width 182 height 21
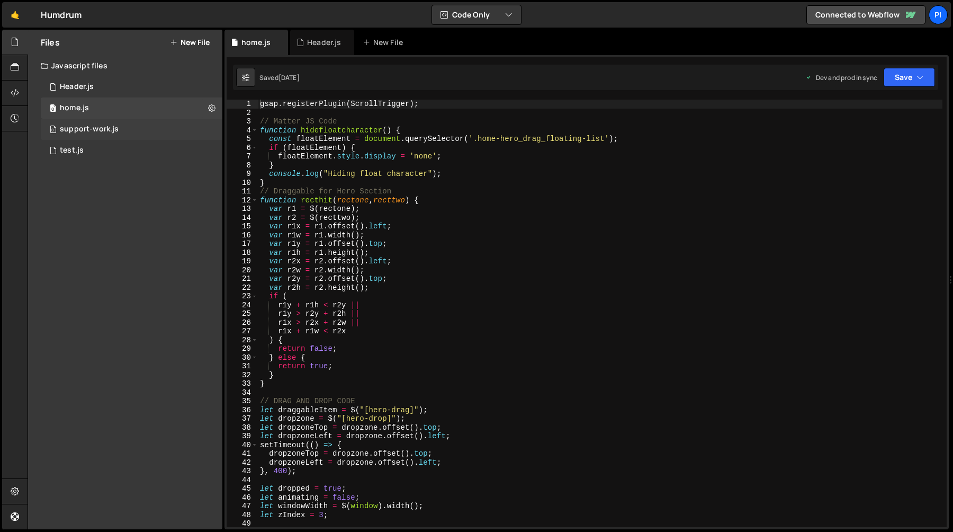
click at [102, 131] on div "support-work.js" at bounding box center [89, 129] width 59 height 10
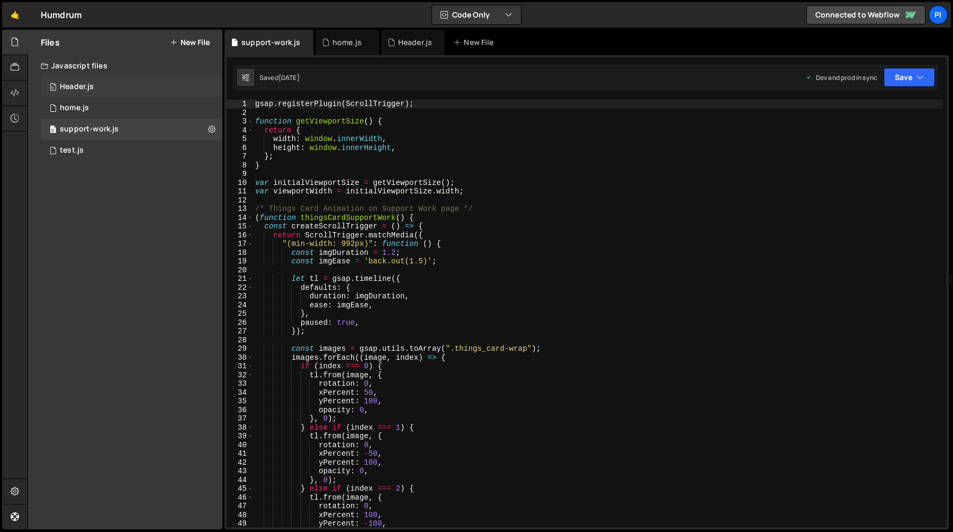
click at [129, 82] on div "0 Header.js 0" at bounding box center [132, 86] width 182 height 21
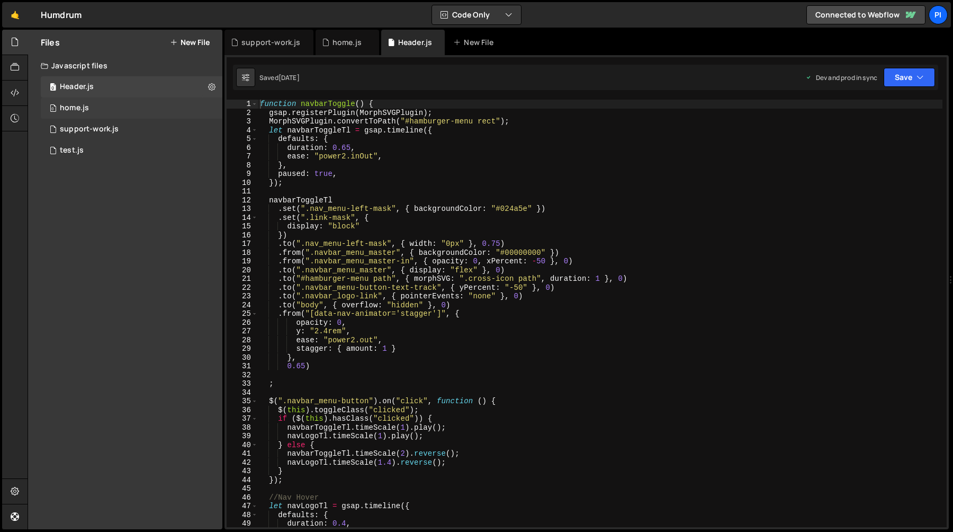
click at [112, 113] on div "0 home.js 0" at bounding box center [132, 107] width 182 height 21
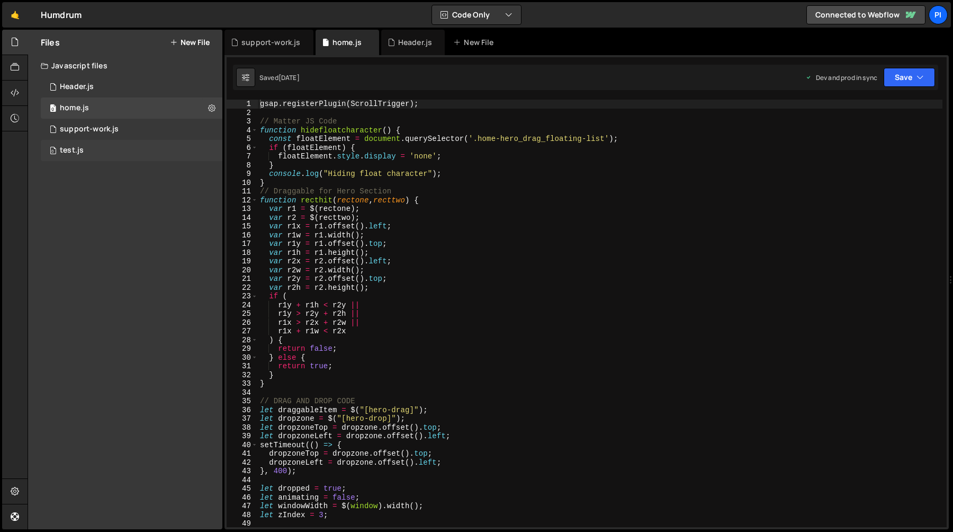
click at [95, 145] on div "0 test.js 0" at bounding box center [132, 150] width 182 height 21
